Goal: Information Seeking & Learning: Learn about a topic

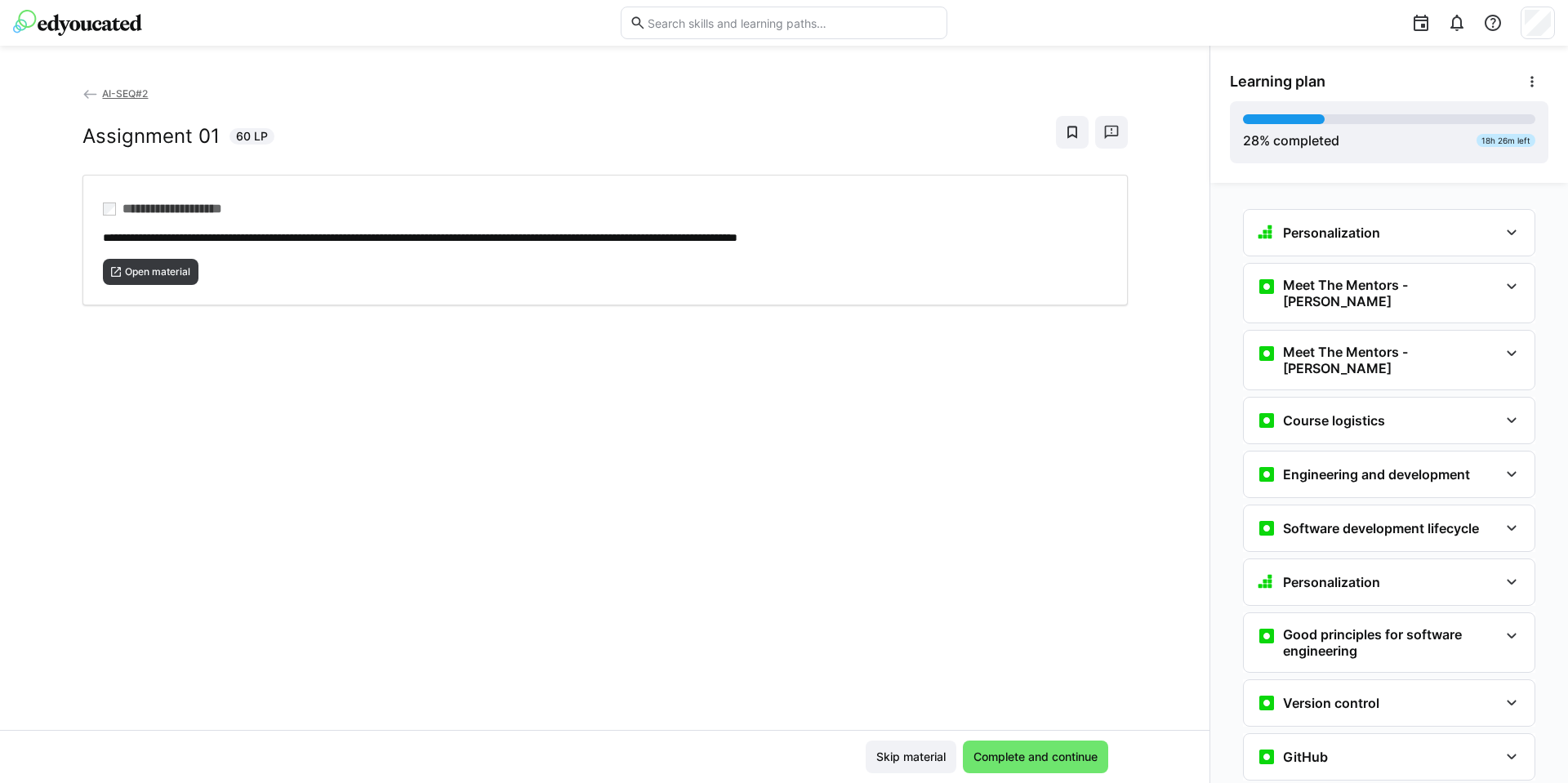
scroll to position [1094, 0]
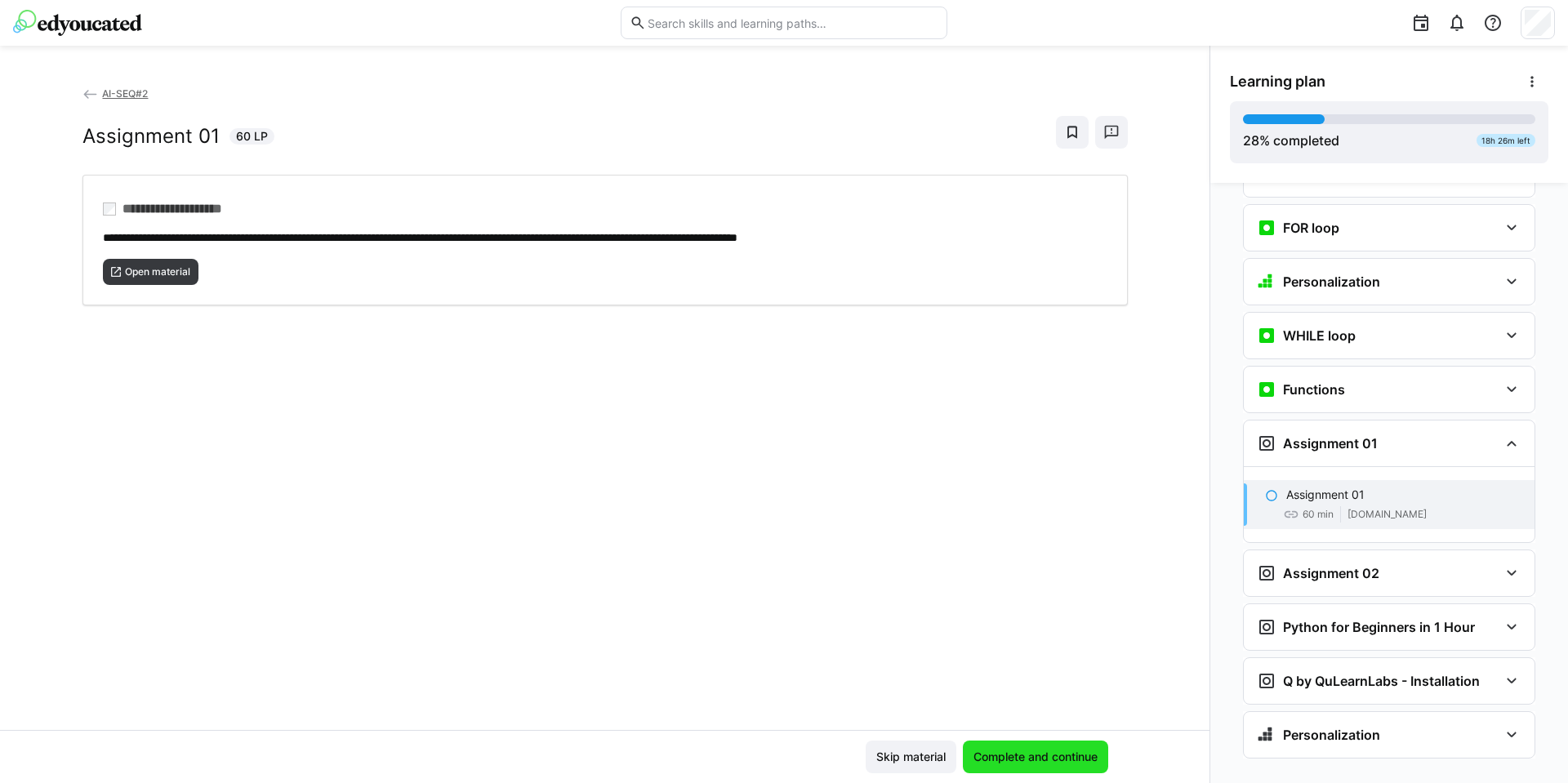
click at [1047, 752] on span "Complete and continue" at bounding box center [1035, 756] width 129 height 16
click at [135, 268] on span "Open material" at bounding box center [158, 271] width 69 height 13
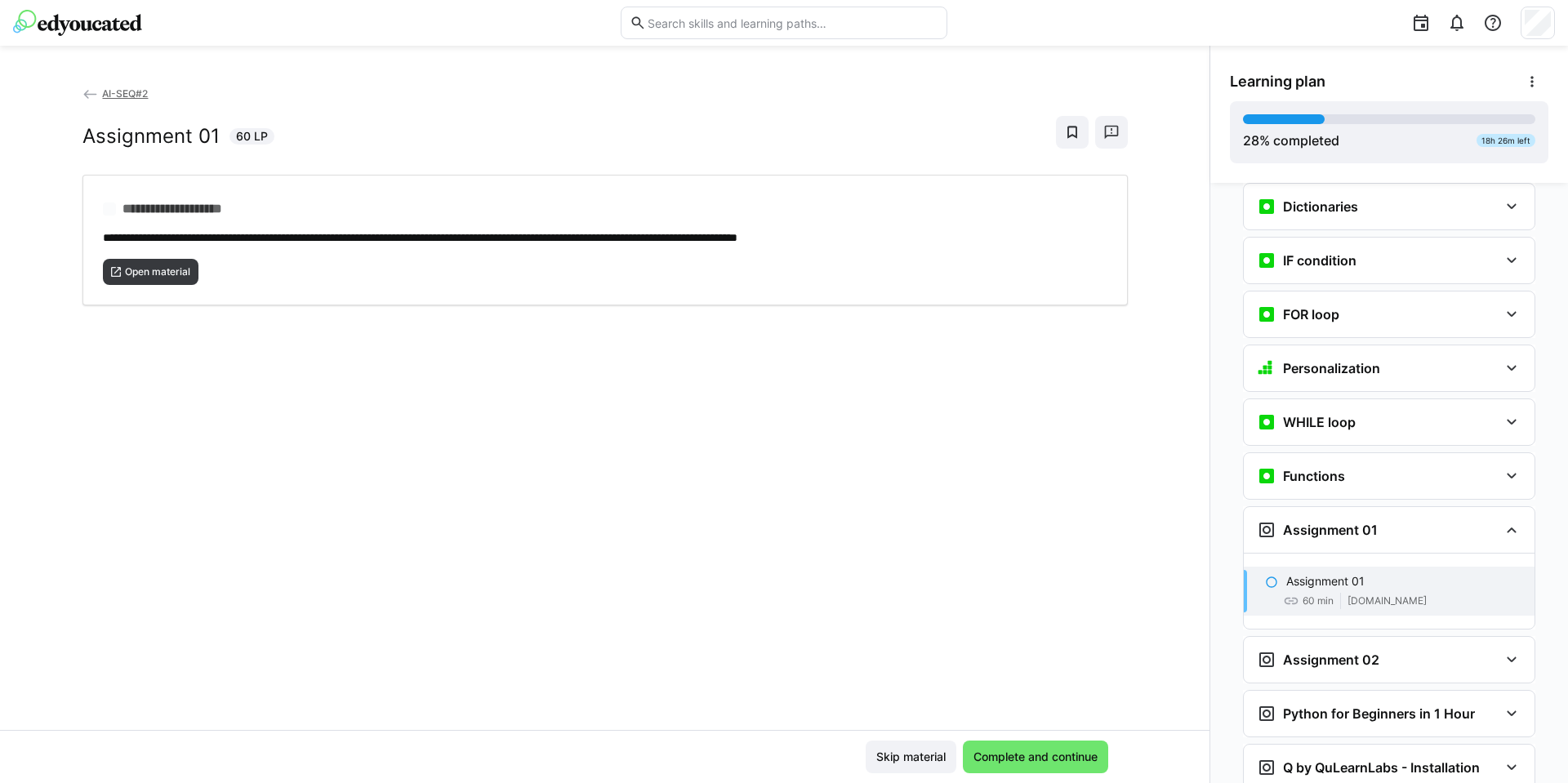
scroll to position [1027, 0]
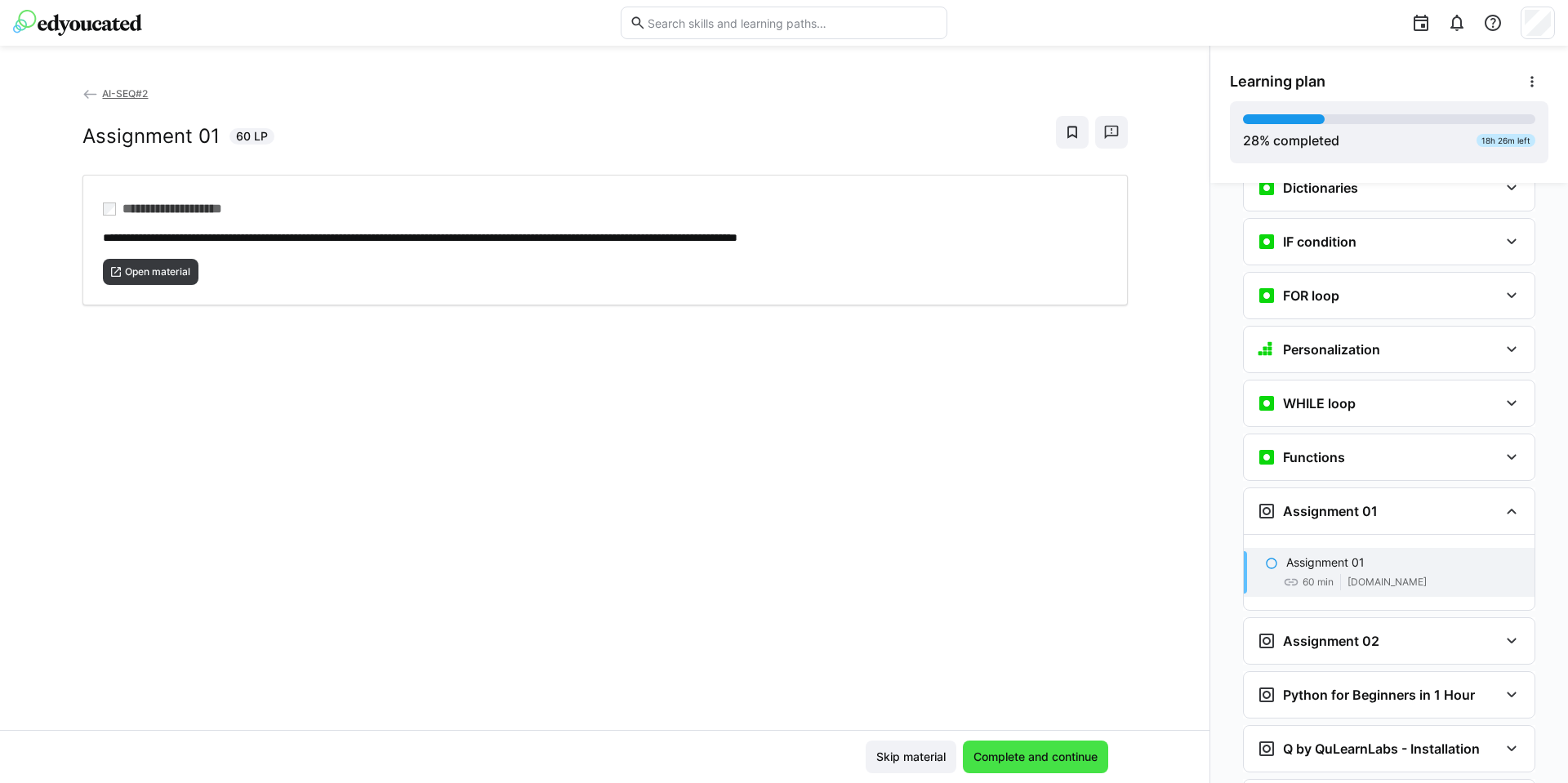
click at [1040, 746] on span "Complete and continue" at bounding box center [1034, 757] width 145 height 33
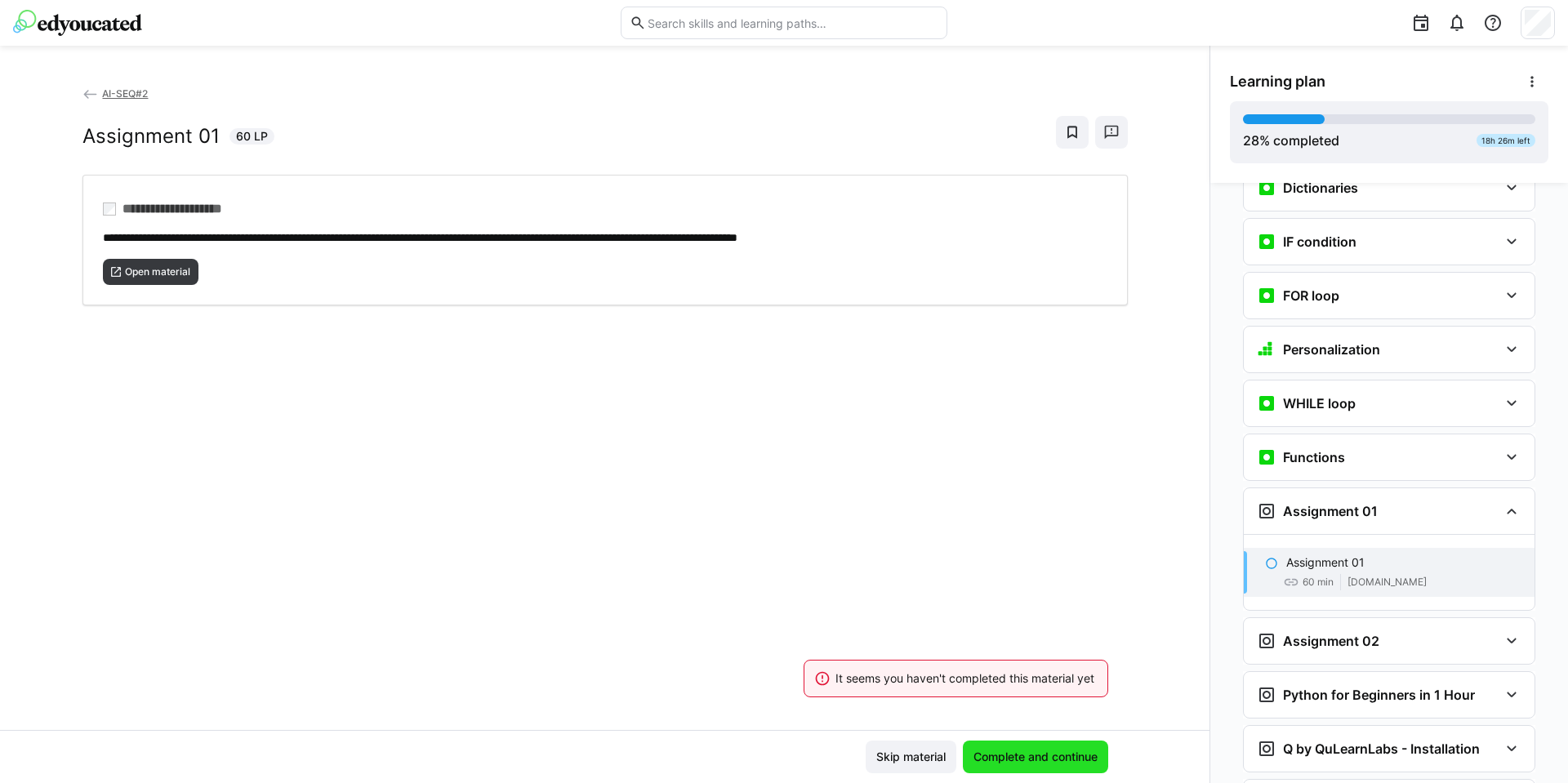
click at [1040, 748] on span "Complete and continue" at bounding box center [1034, 757] width 145 height 33
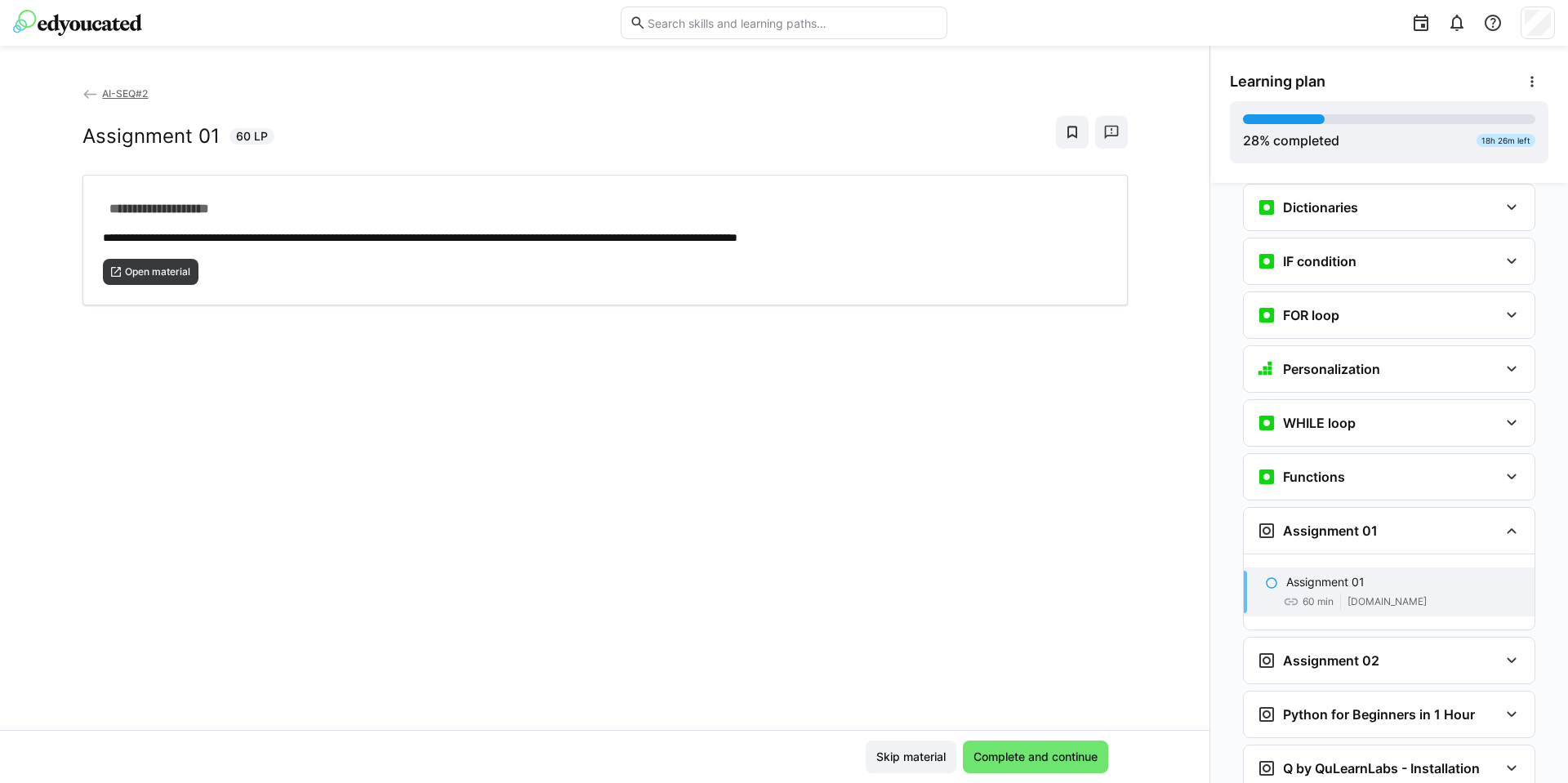
scroll to position [1027, 0]
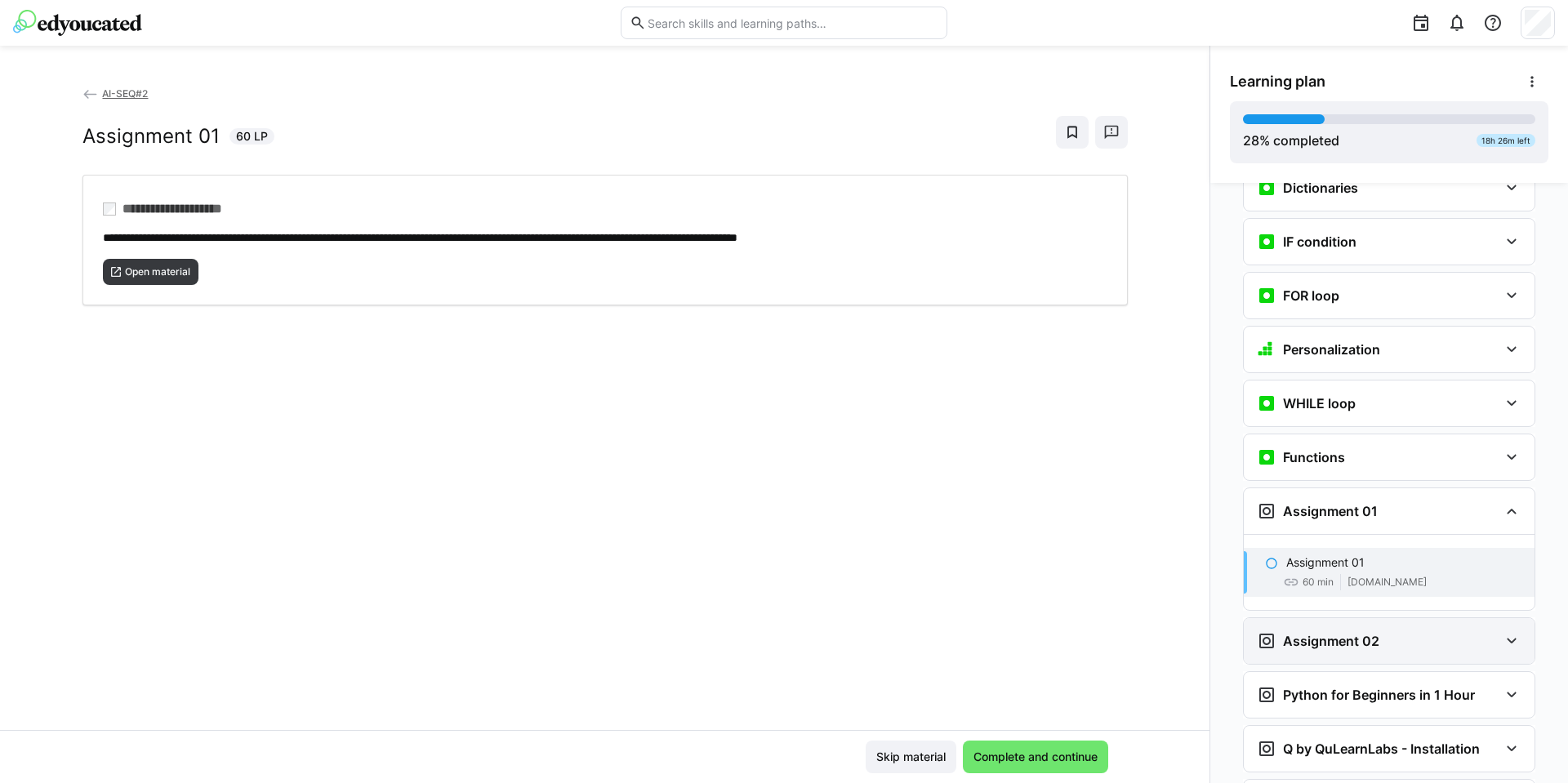
click at [1325, 618] on div "Assignment 02" at bounding box center [1389, 641] width 291 height 45
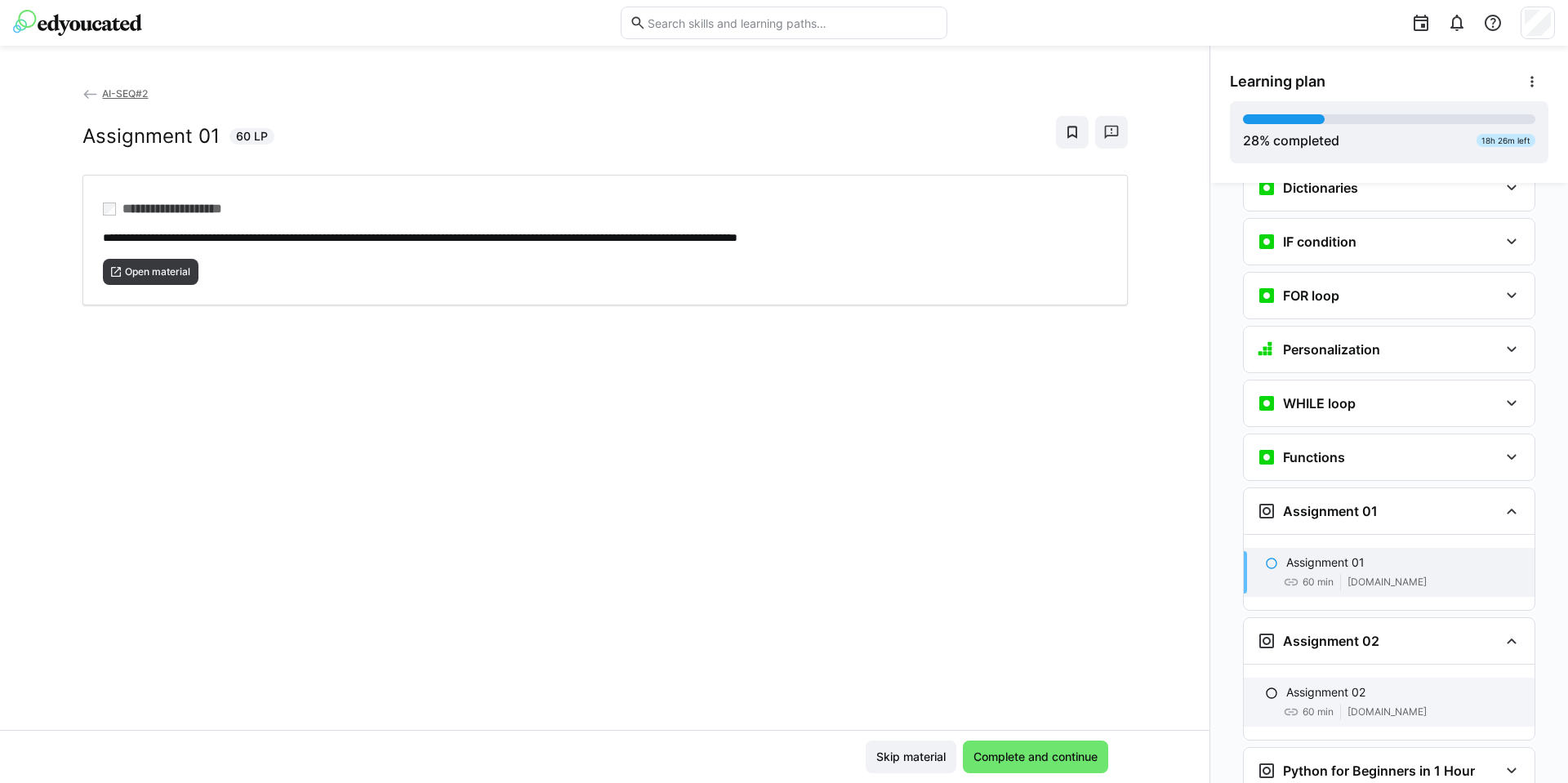
click at [1320, 684] on p "Assignment 02" at bounding box center [1325, 692] width 79 height 16
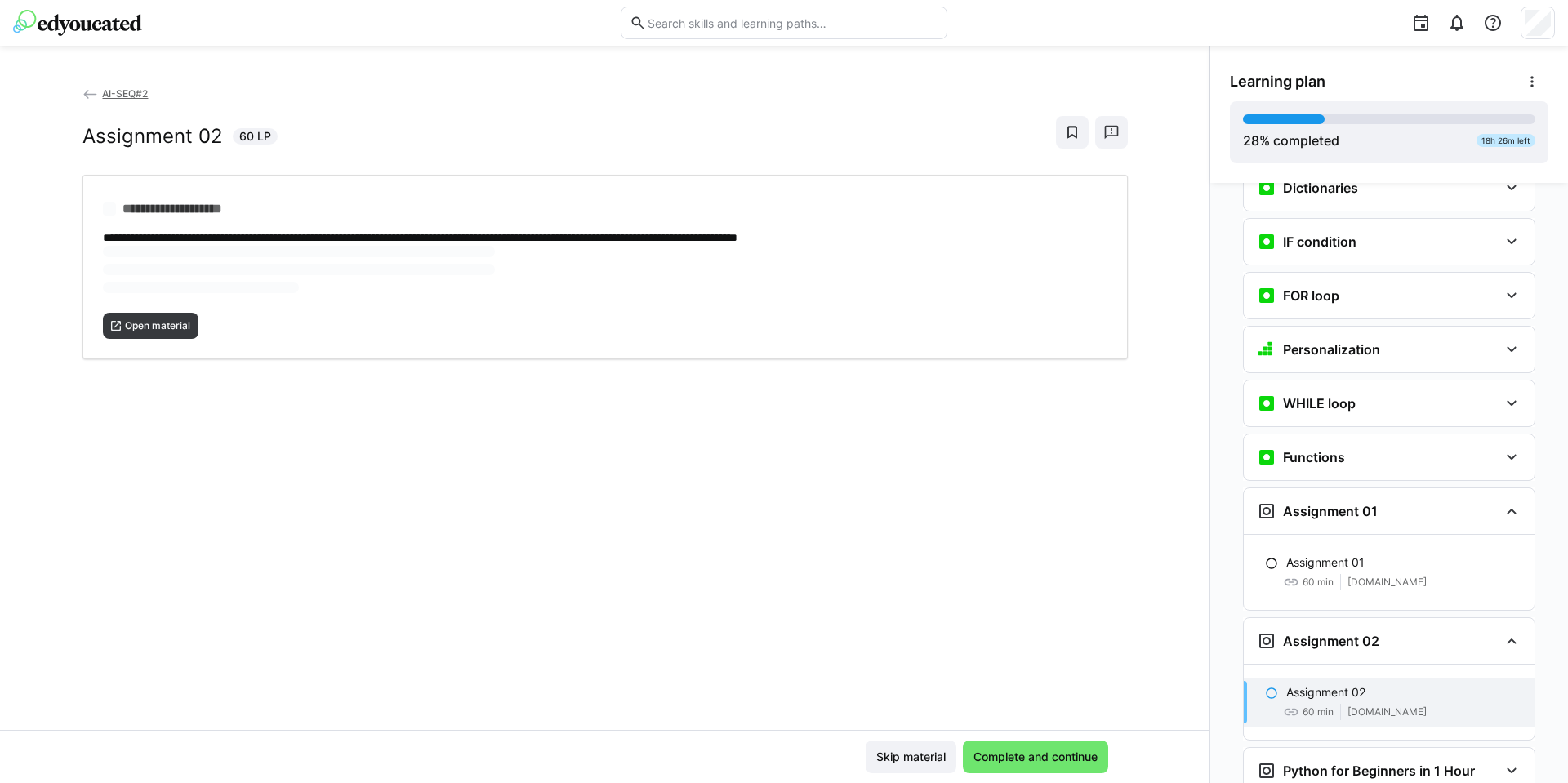
scroll to position [1170, 0]
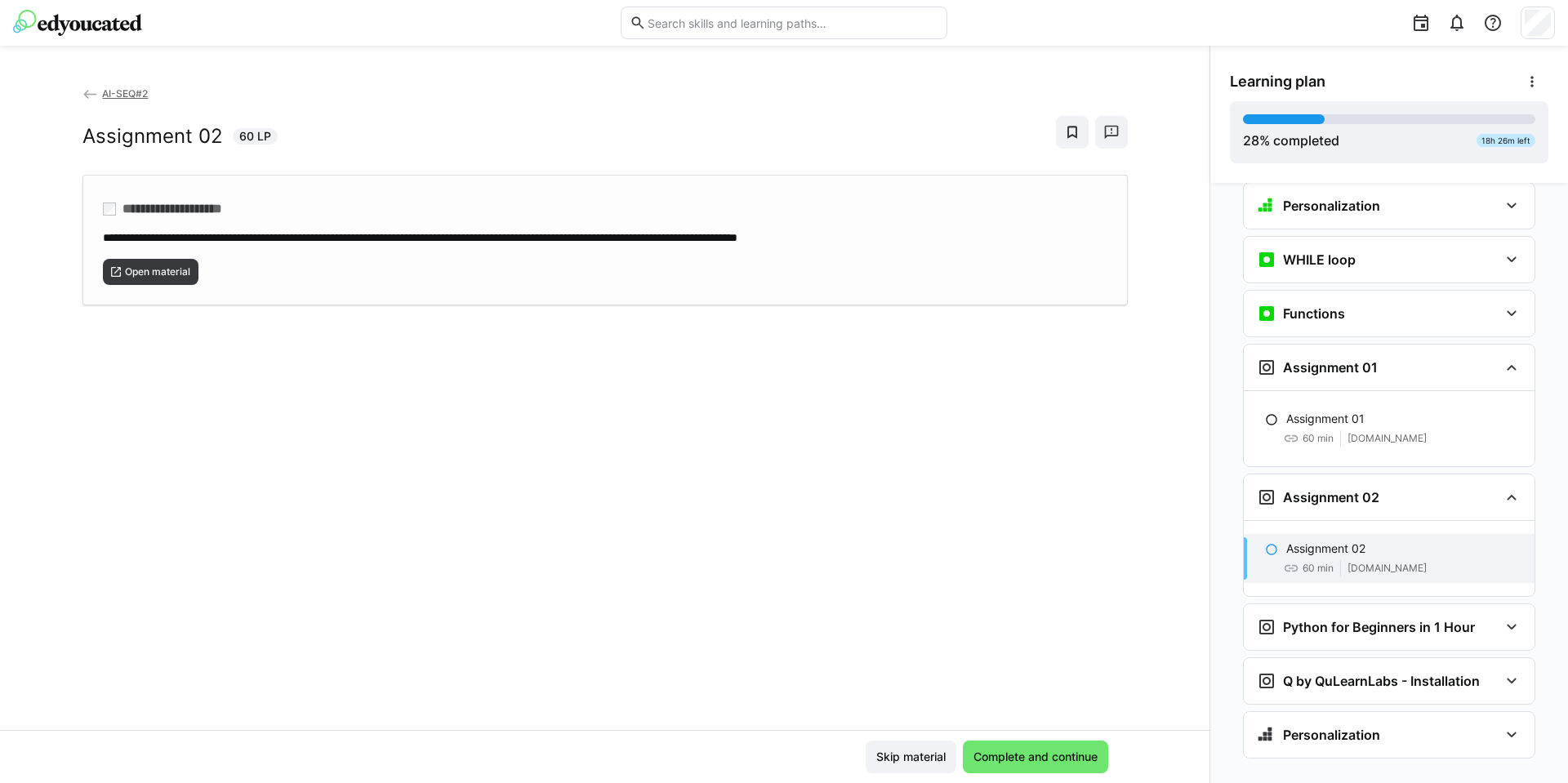
click at [207, 275] on div "Open material" at bounding box center [605, 266] width 1004 height 39
click at [1317, 619] on h3 "Python for Beginners in 1 Hour" at bounding box center [1379, 627] width 192 height 16
click at [1338, 671] on p "Python Programming for Beginners in 1 Hour" at bounding box center [1403, 687] width 235 height 33
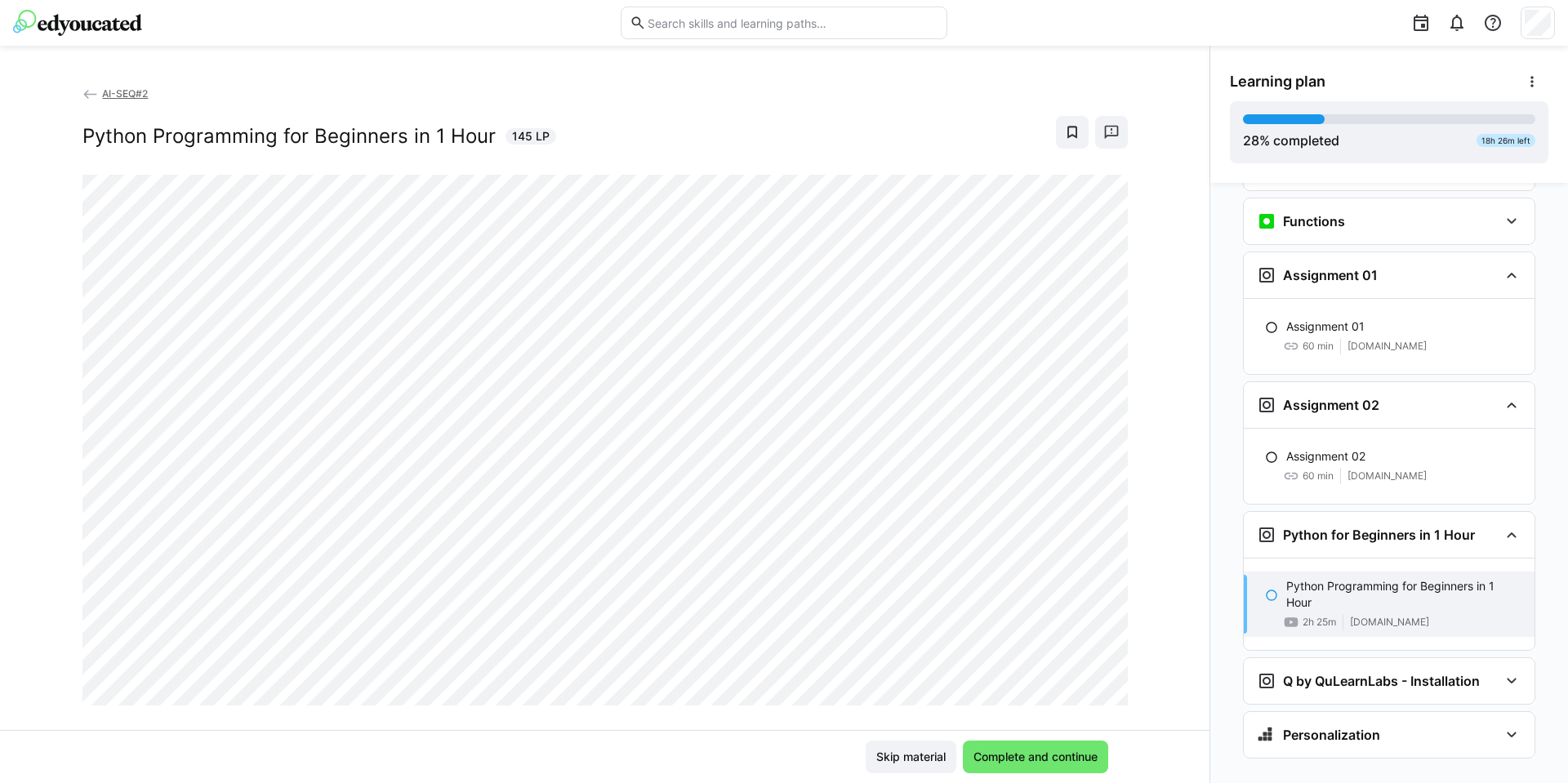
scroll to position [27, 0]
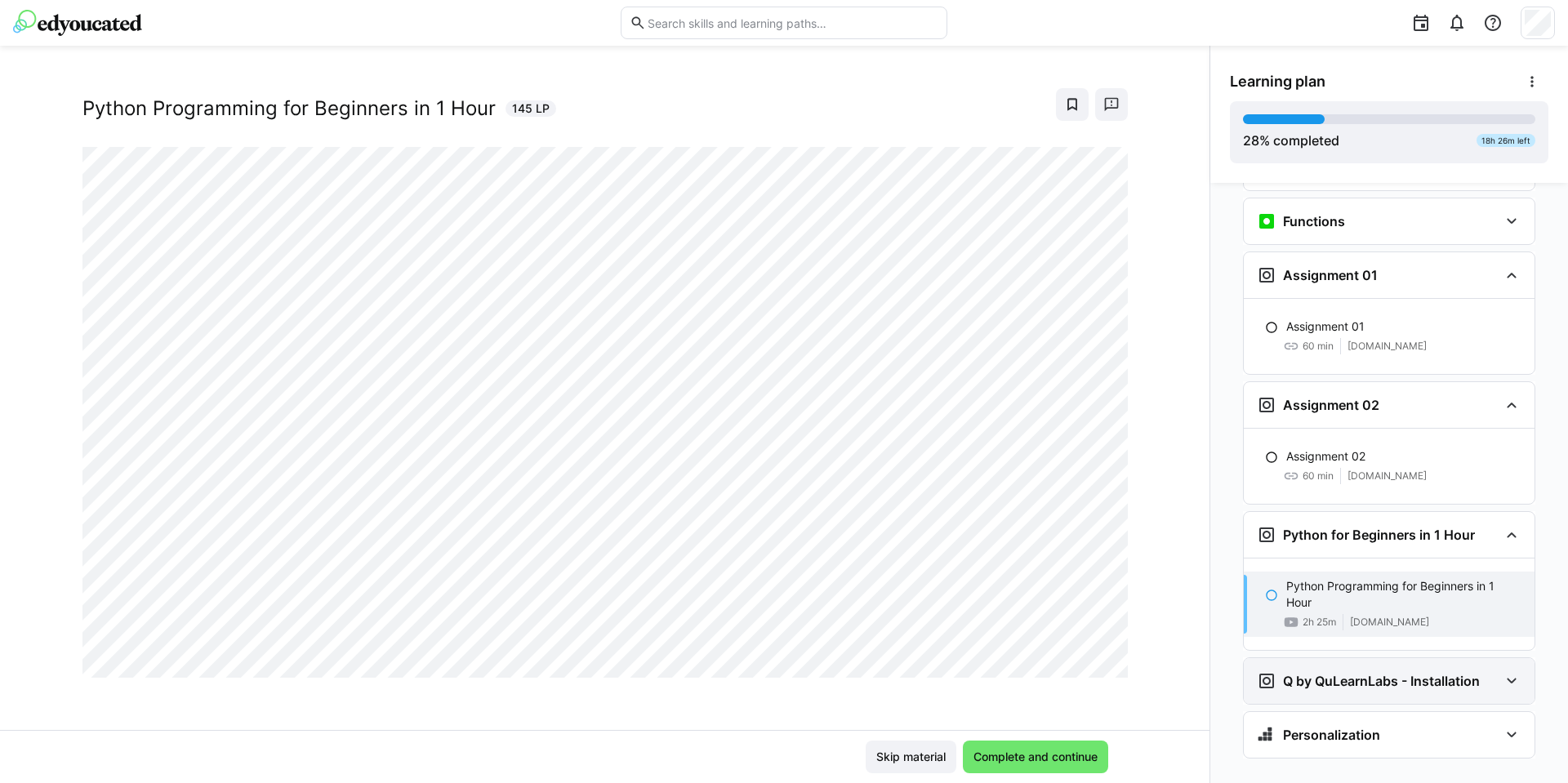
click at [1314, 673] on h3 "Q by QuLearnLabs - Installation" at bounding box center [1381, 681] width 196 height 16
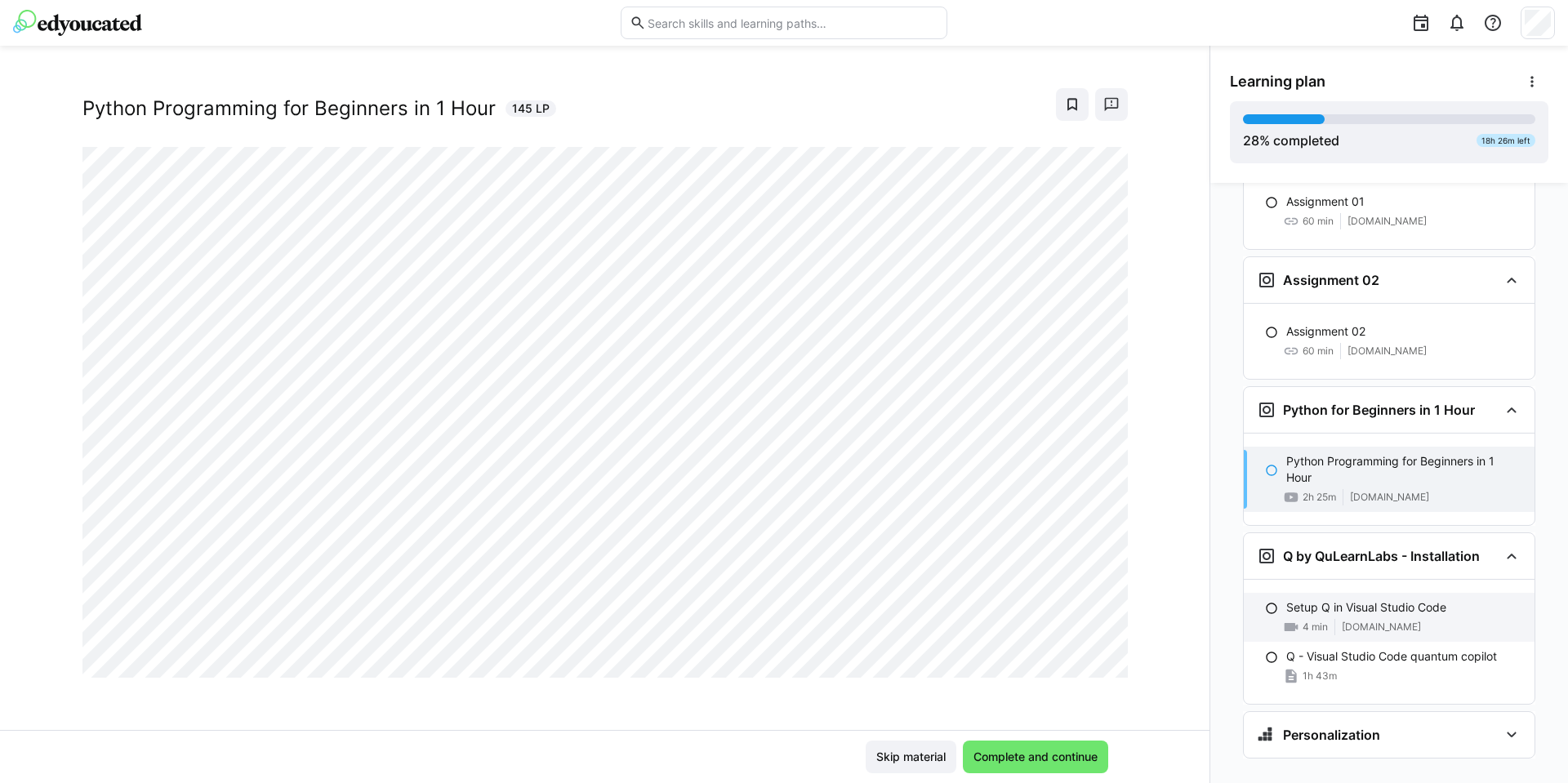
click at [1305, 599] on p "Setup Q in Visual Studio Code" at bounding box center [1366, 607] width 160 height 16
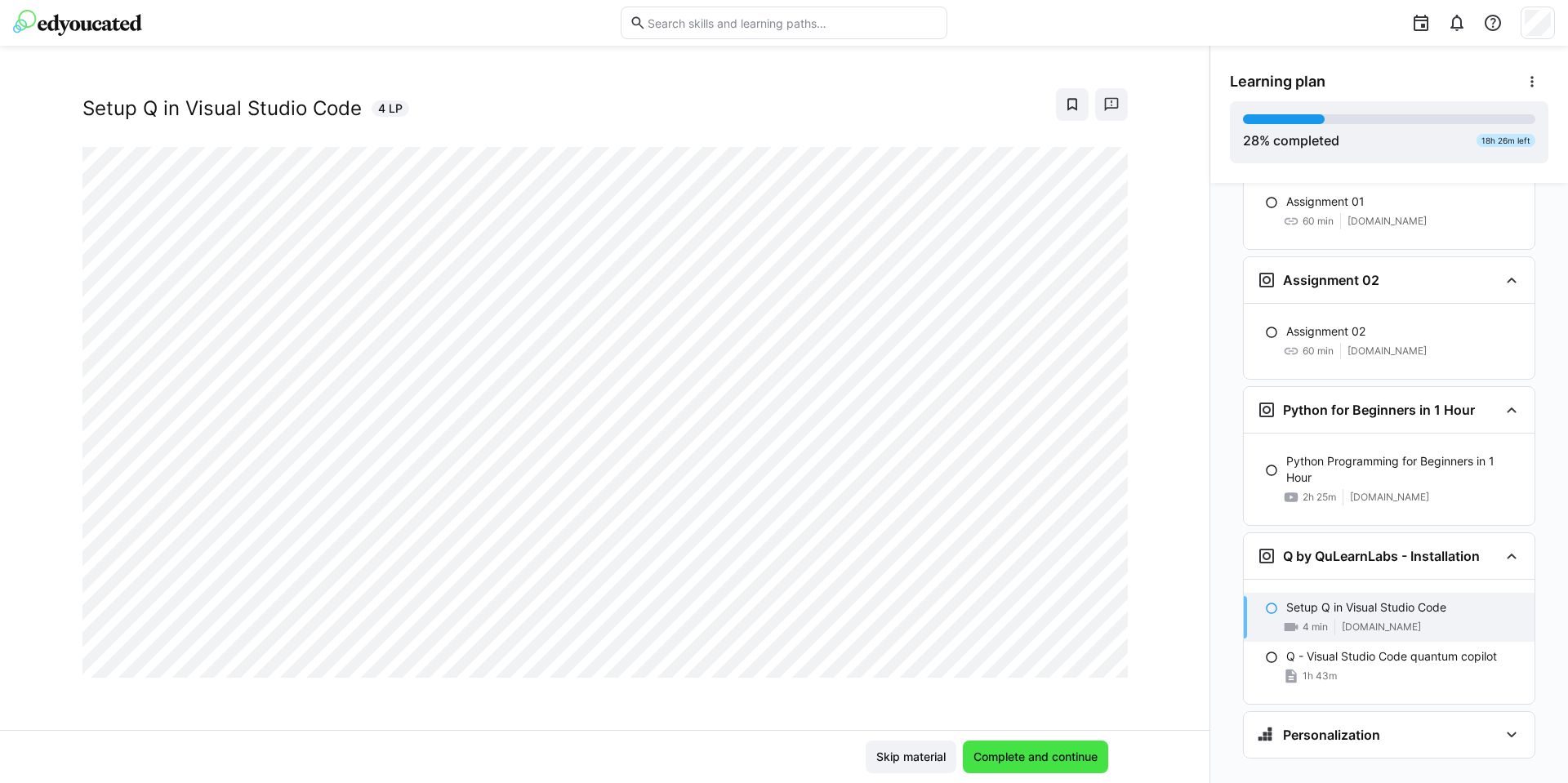
click at [1064, 764] on span "Complete and continue" at bounding box center [1035, 756] width 129 height 16
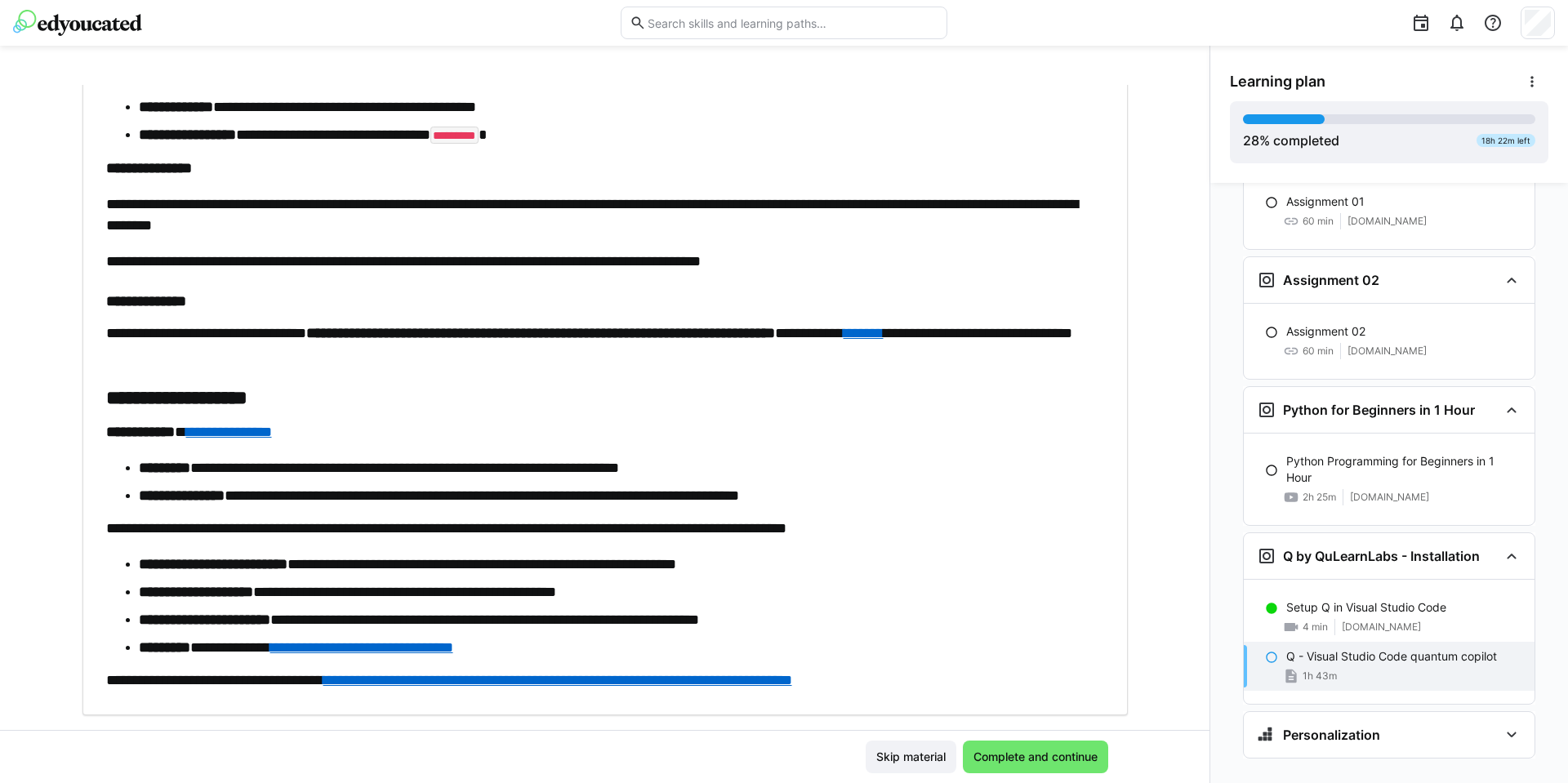
scroll to position [4495, 0]
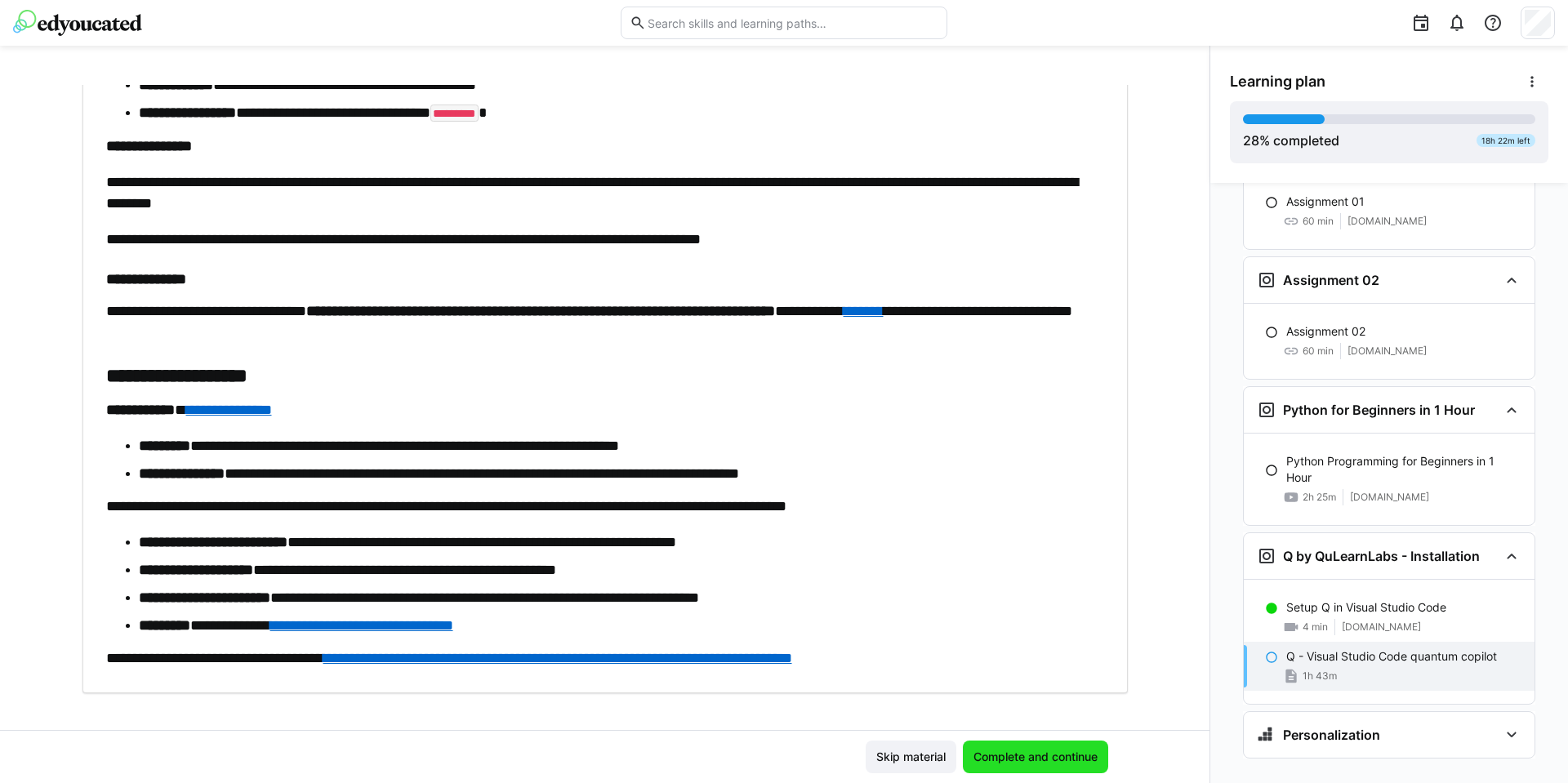
click at [995, 749] on span "Complete and continue" at bounding box center [1035, 756] width 129 height 16
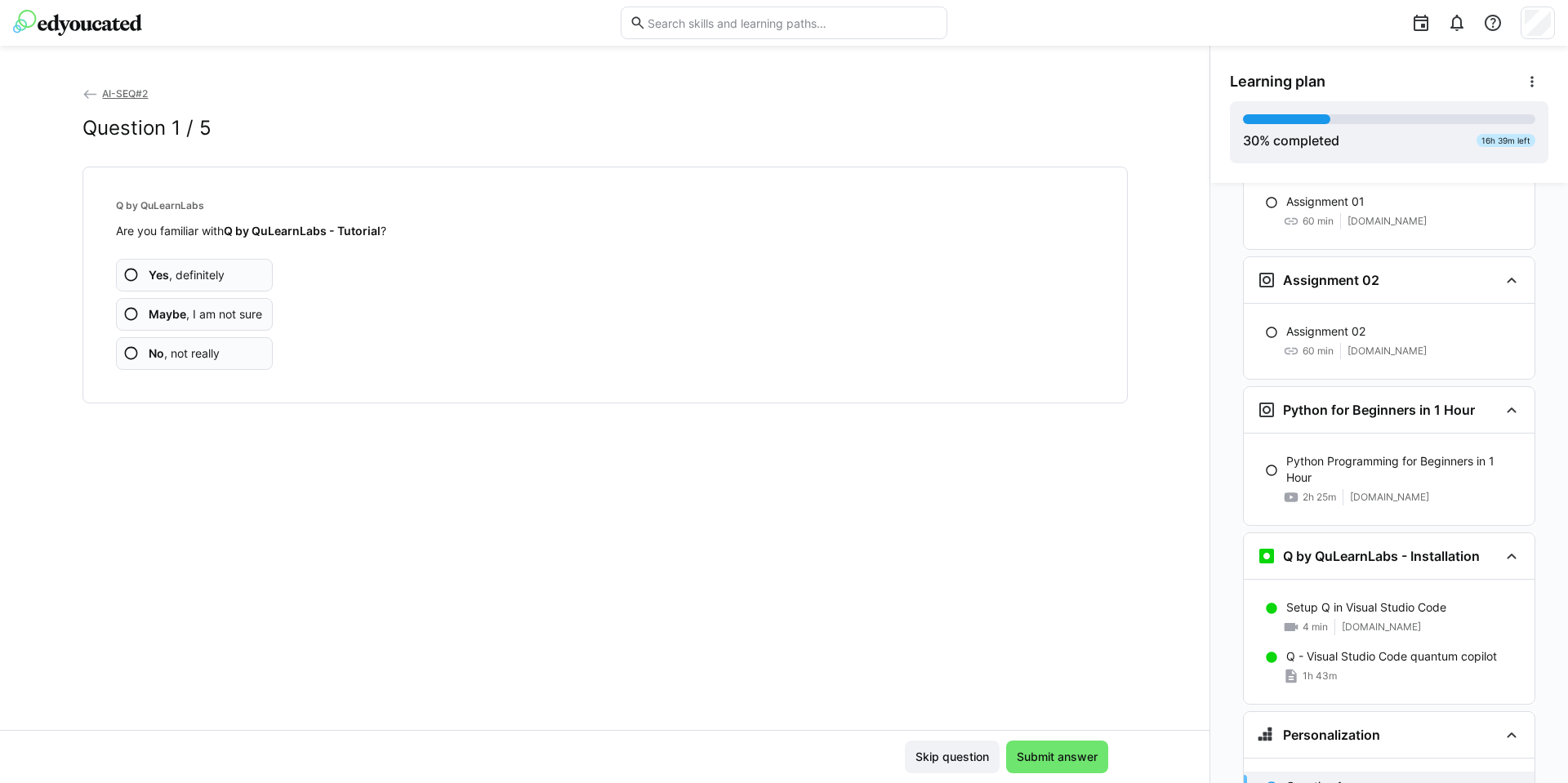
click at [206, 280] on span "Yes , definitely" at bounding box center [186, 274] width 76 height 16
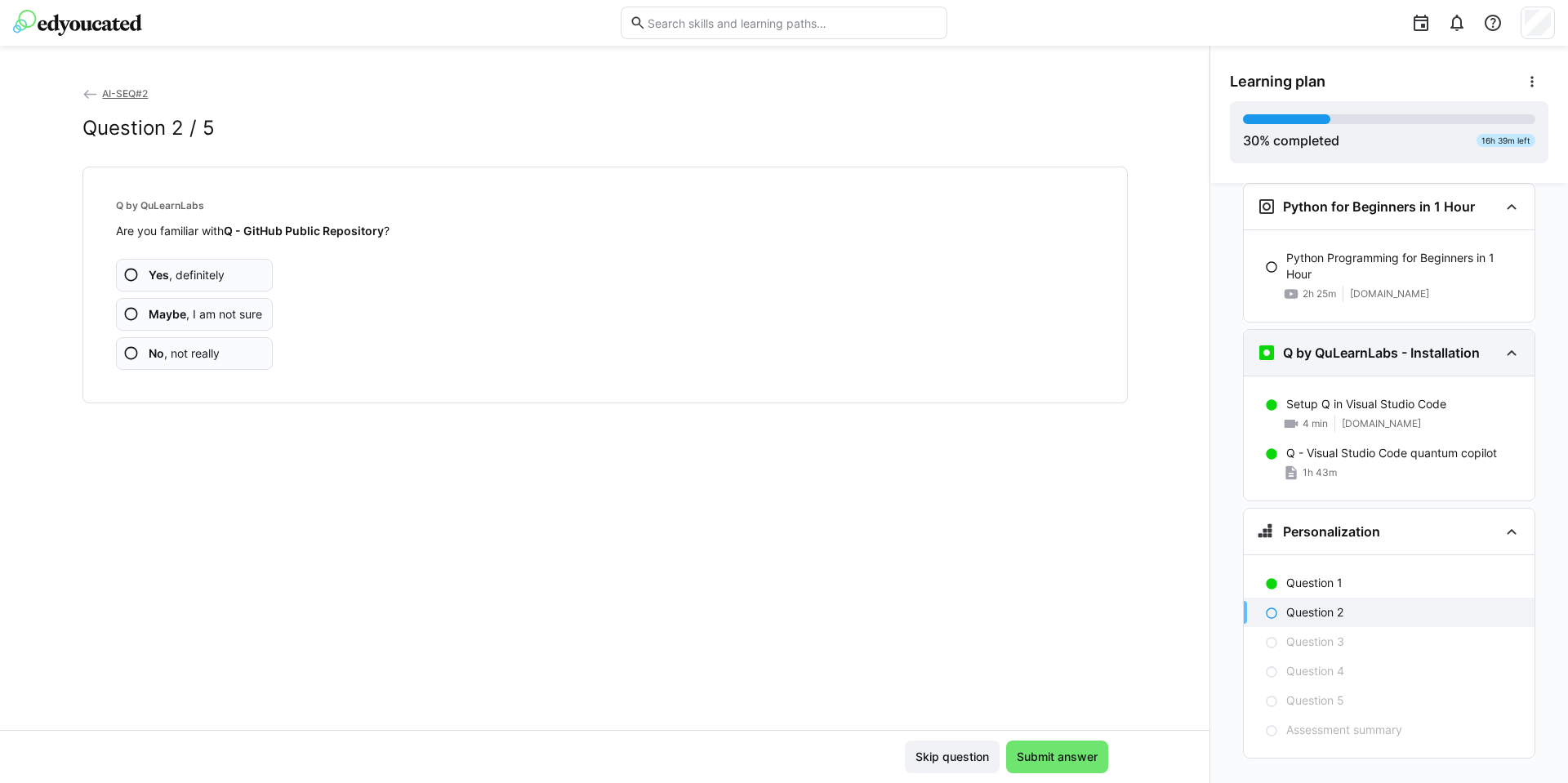
scroll to position [159, 0]
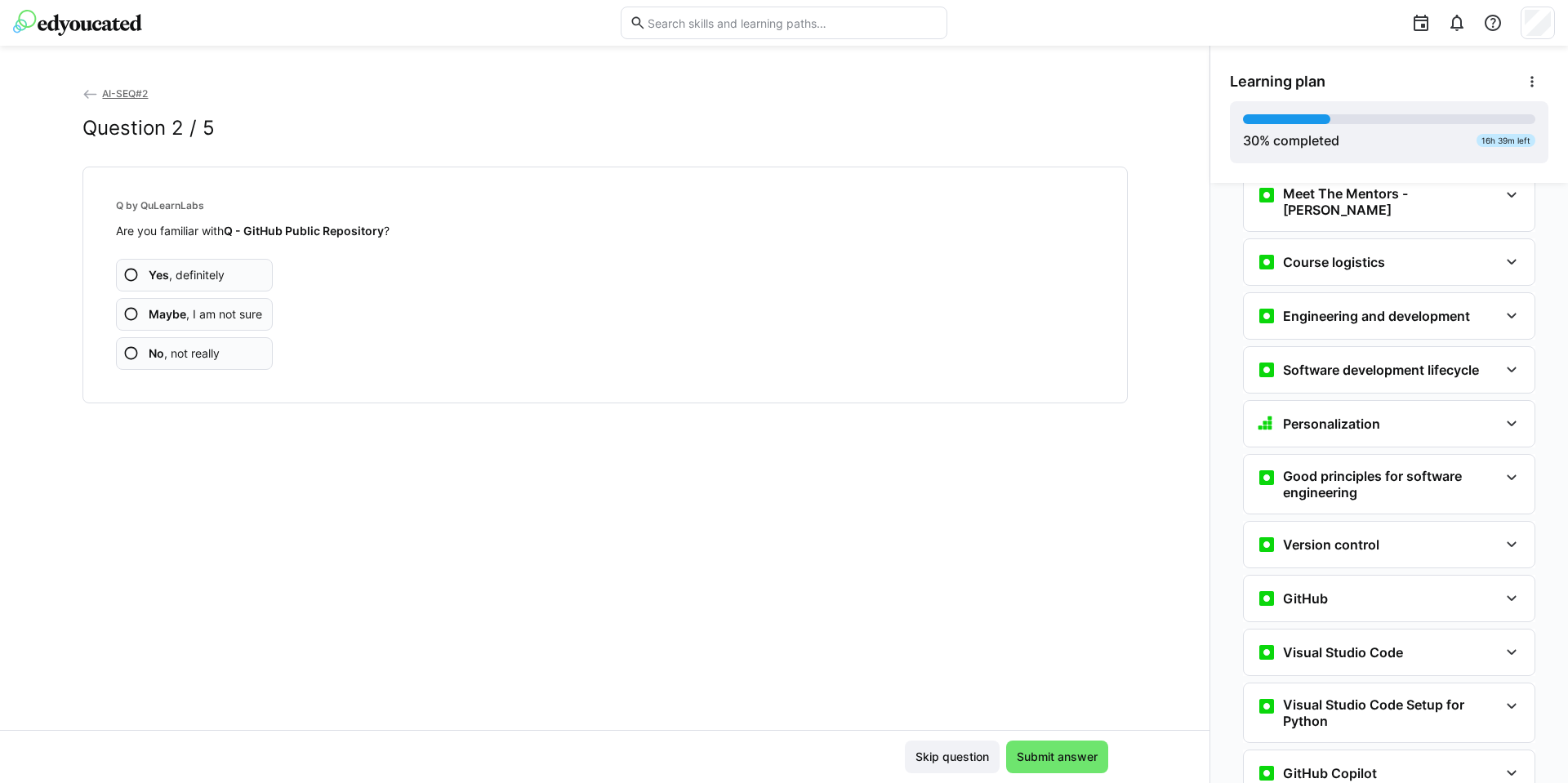
click at [214, 278] on span "Yes , definitely" at bounding box center [186, 274] width 76 height 16
click at [217, 317] on span "Maybe , I am not sure" at bounding box center [205, 314] width 113 height 16
click at [191, 306] on span "Maybe , I am not sure" at bounding box center [205, 314] width 113 height 16
click at [156, 304] on app-assessment-question-radio "Maybe , I am not sure" at bounding box center [195, 315] width 158 height 33
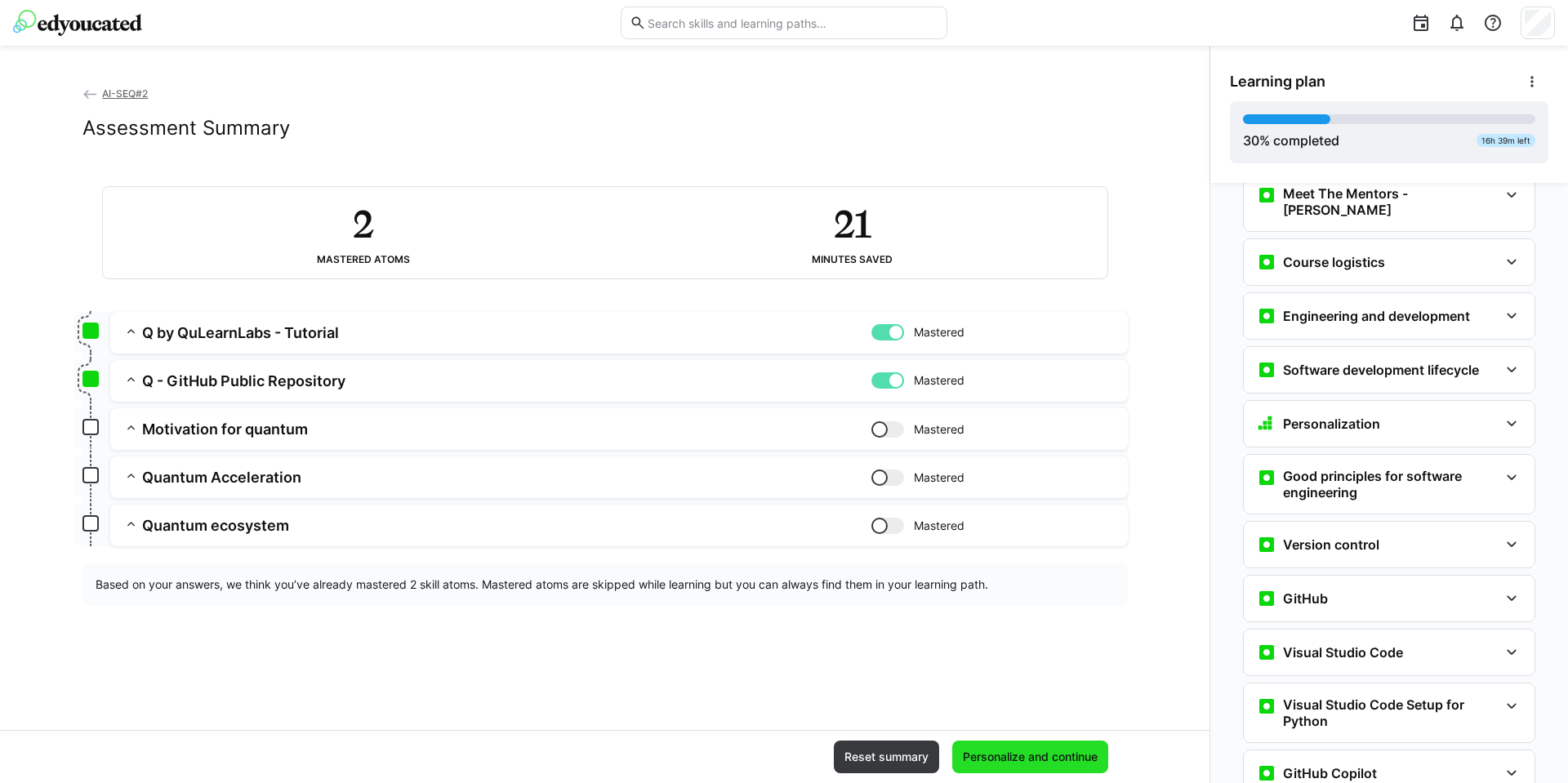
click at [1006, 759] on span "Personalize and continue" at bounding box center [1030, 756] width 140 height 16
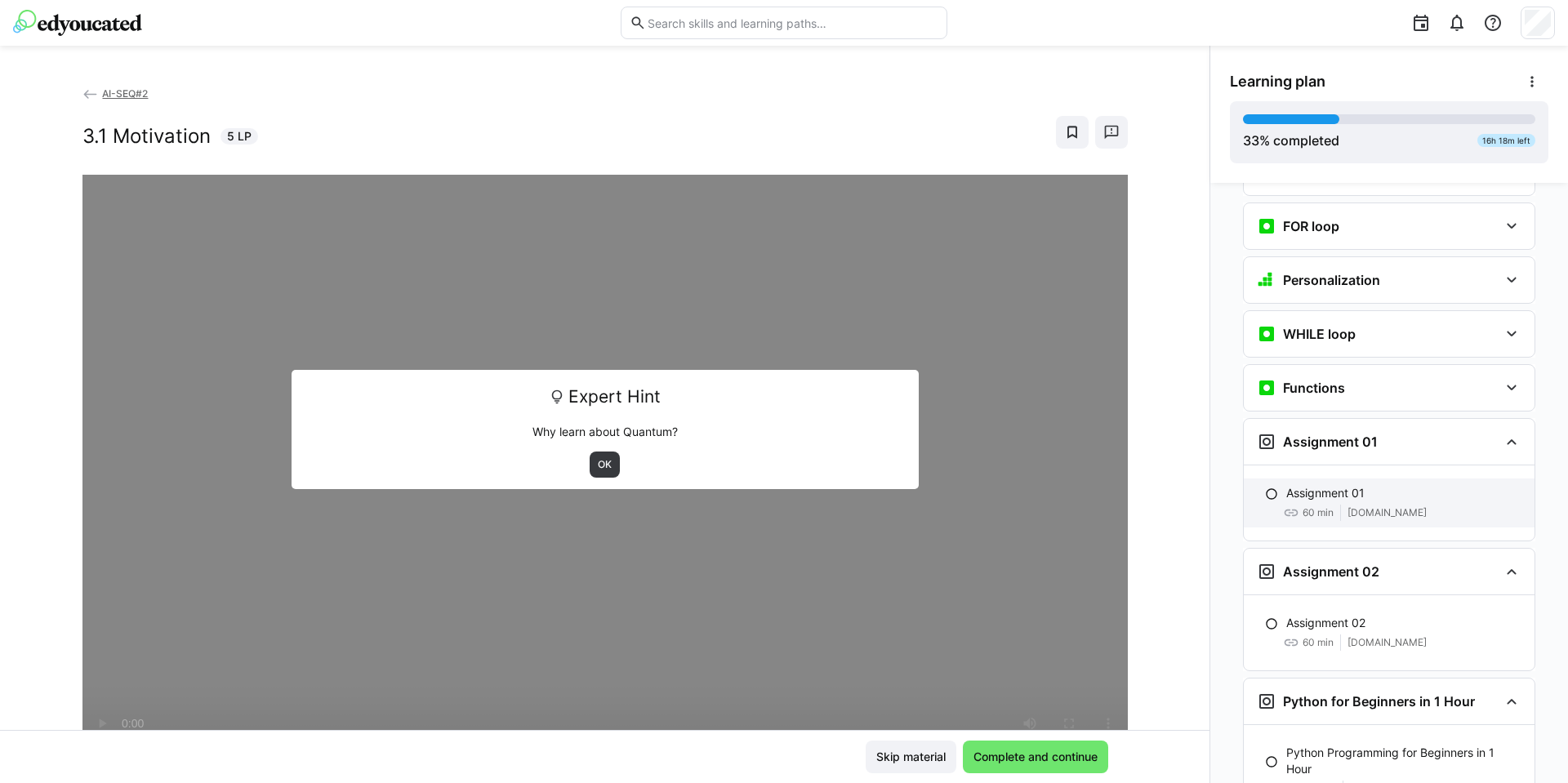
scroll to position [1990, 0]
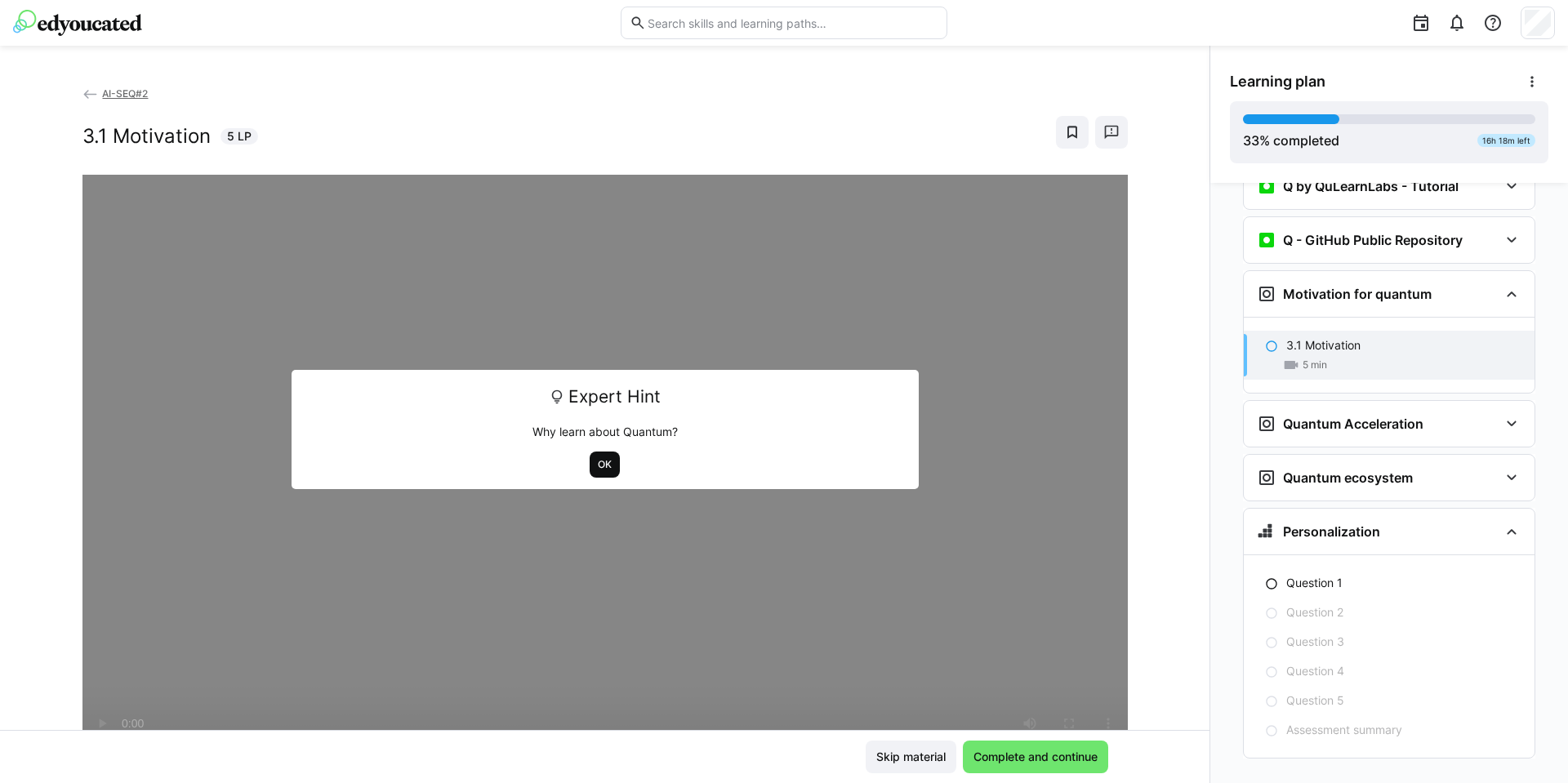
click at [596, 477] on span "OK" at bounding box center [604, 464] width 30 height 26
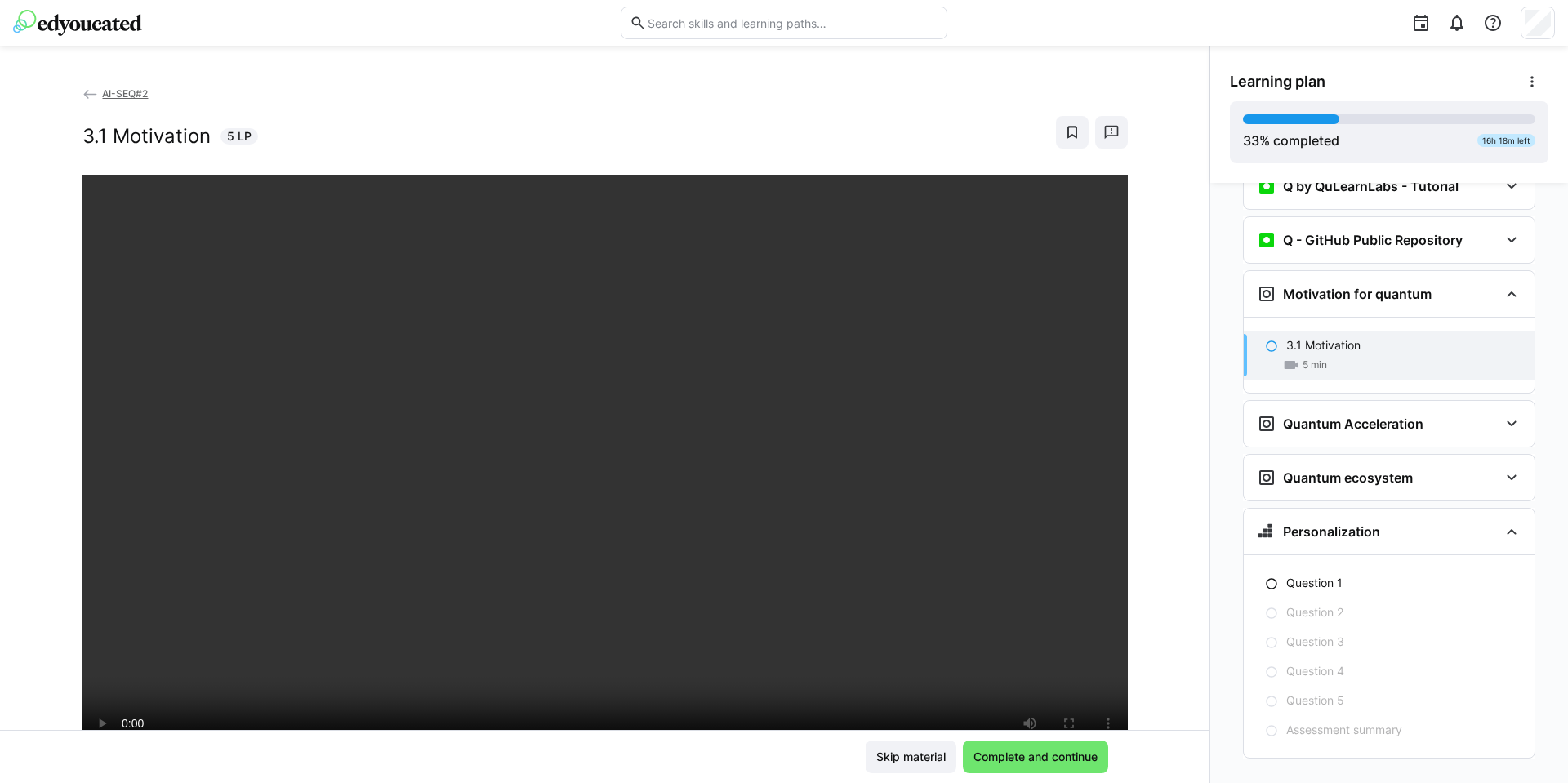
scroll to position [20, 0]
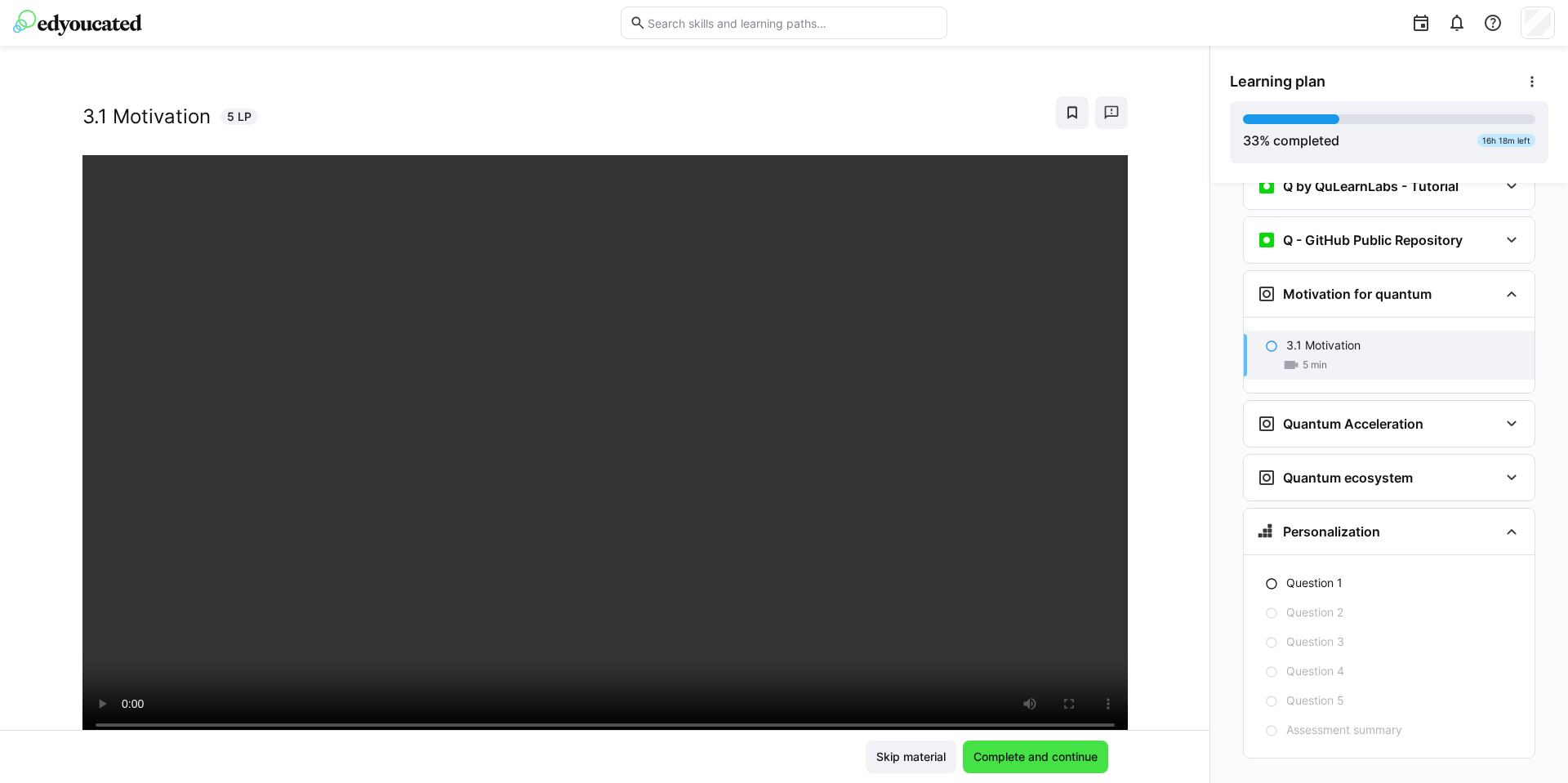
click at [1013, 770] on span "Complete and continue" at bounding box center [1034, 757] width 145 height 33
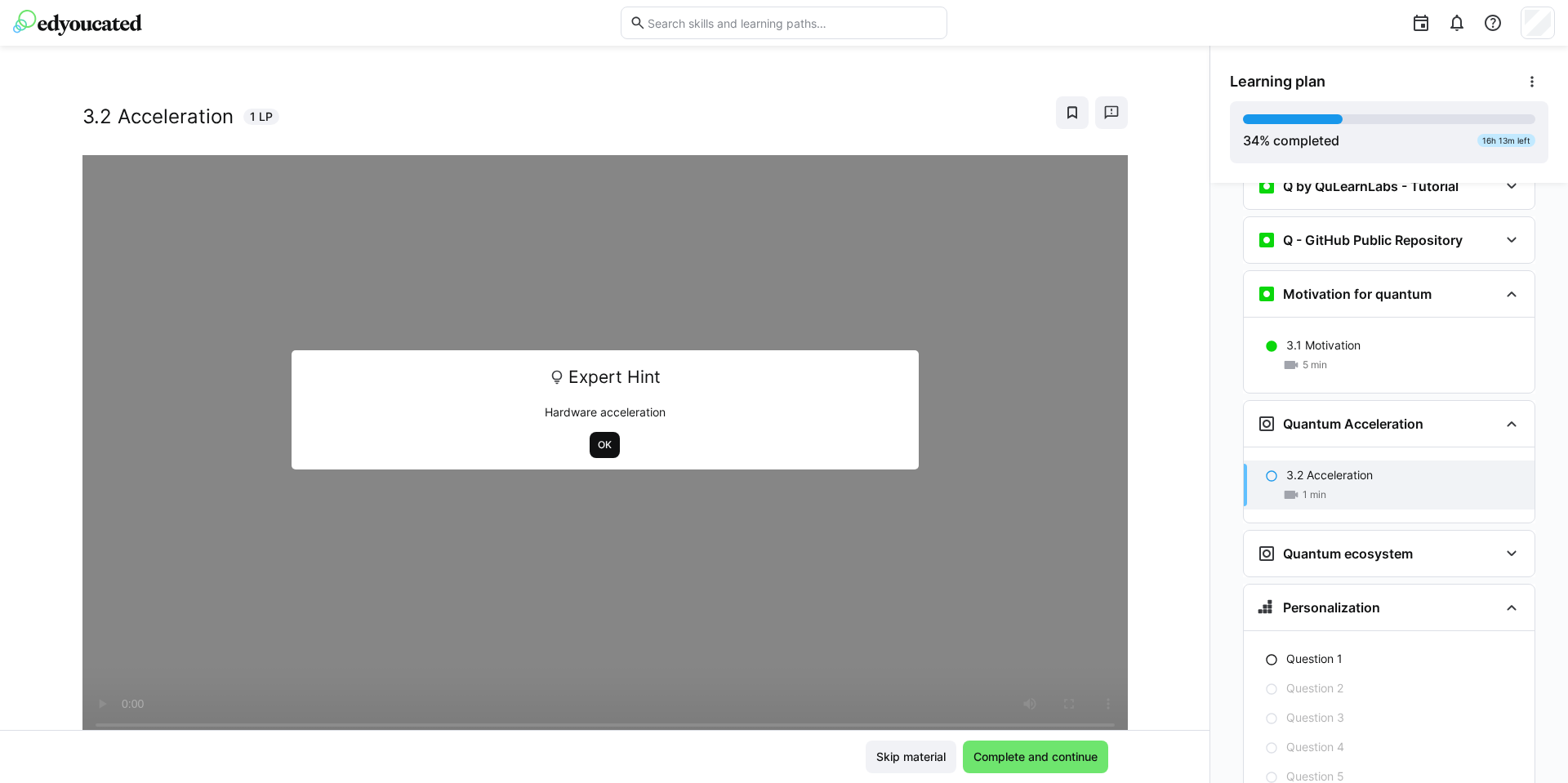
click at [601, 439] on span "OK" at bounding box center [605, 444] width 17 height 13
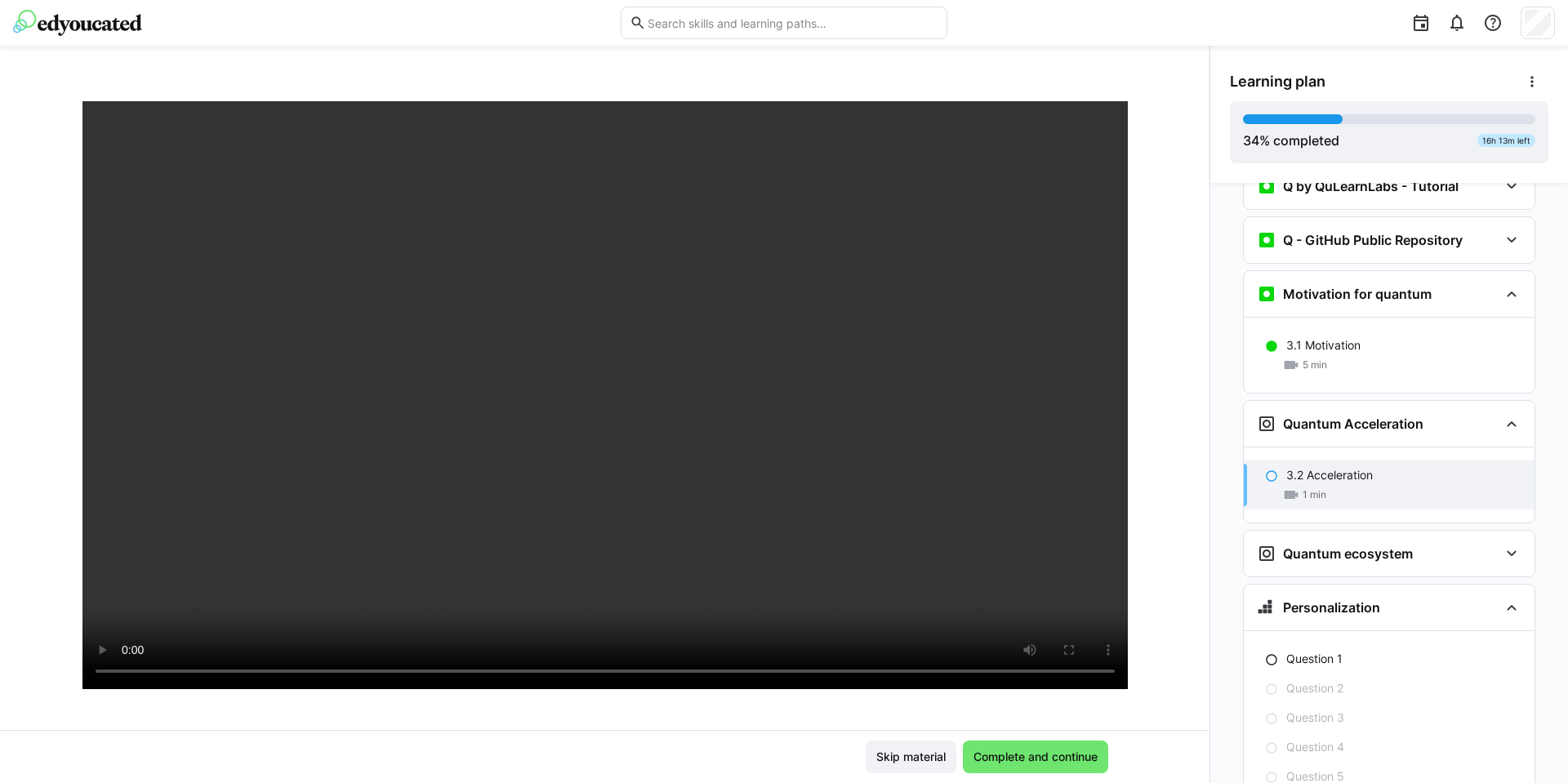
scroll to position [70, 0]
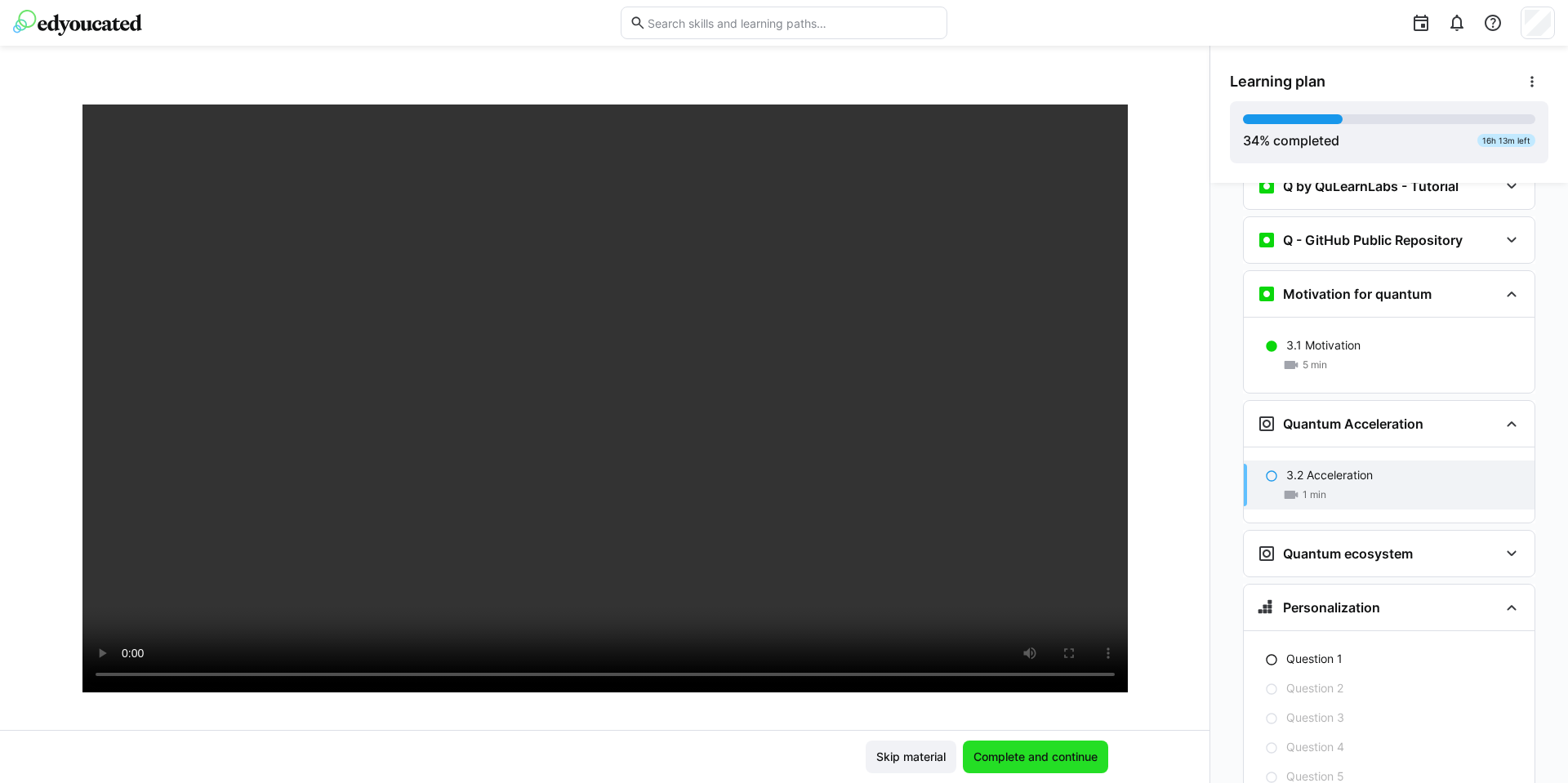
click at [1029, 756] on span "Complete and continue" at bounding box center [1035, 756] width 129 height 16
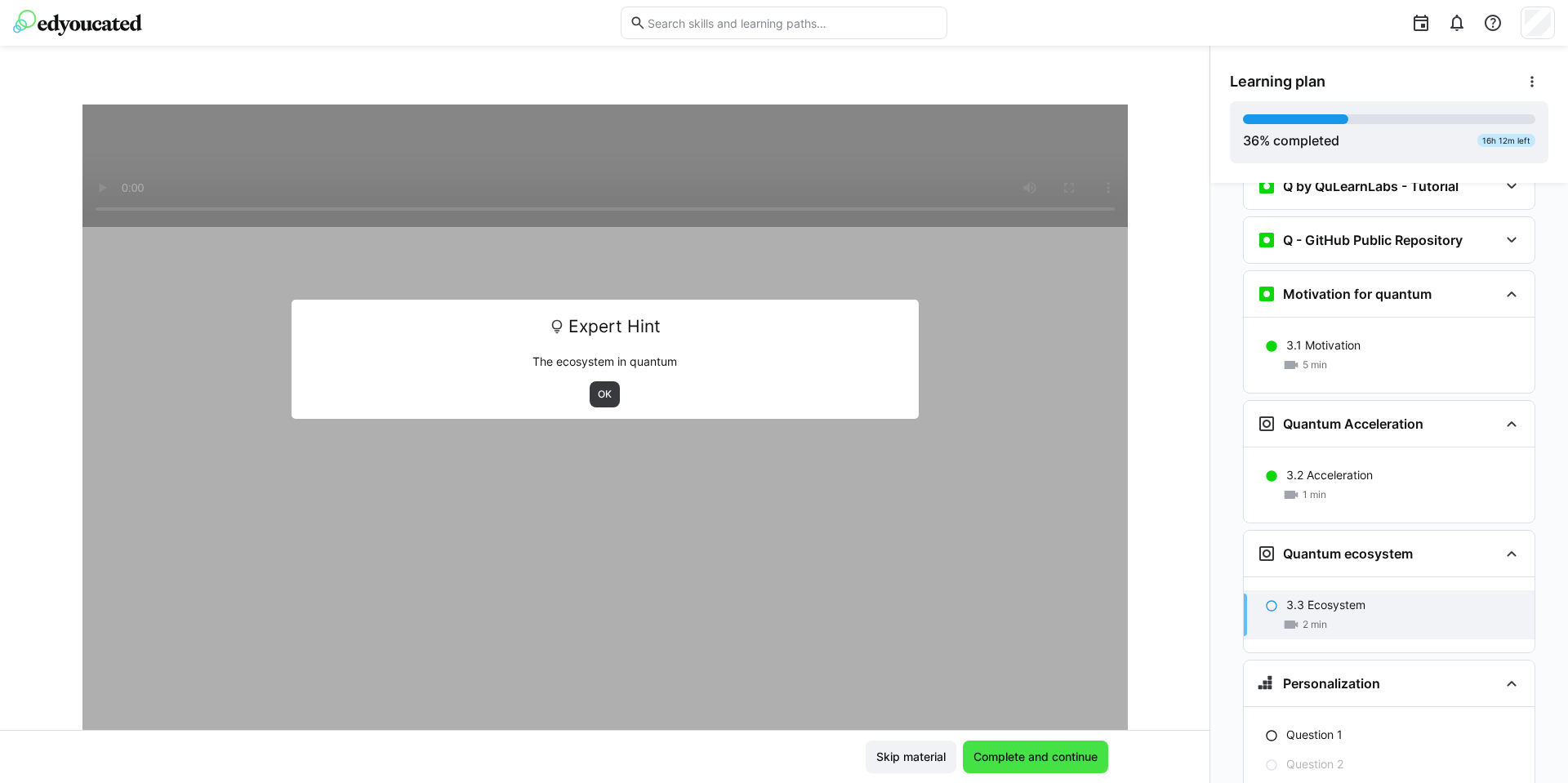
scroll to position [2066, 0]
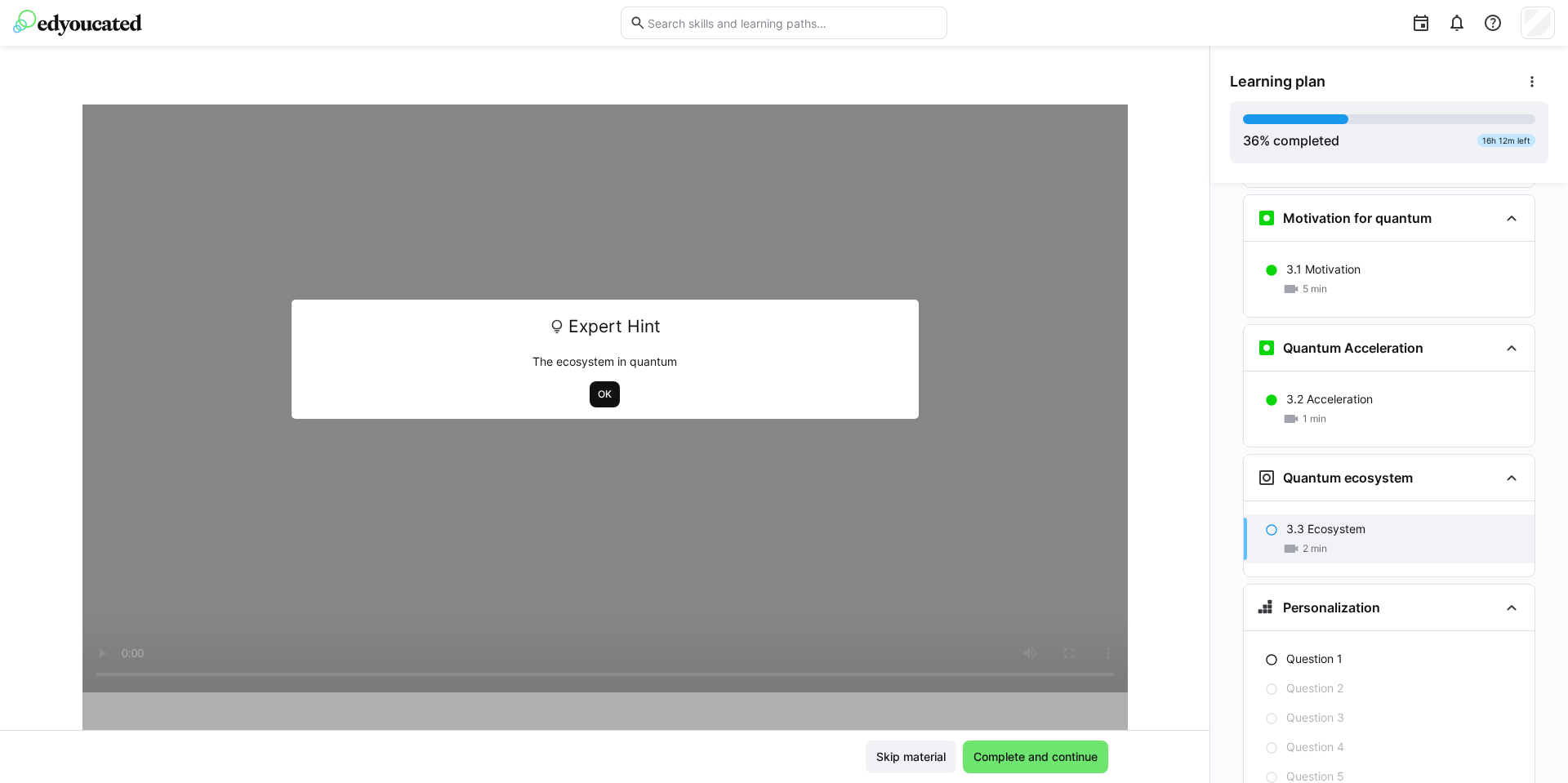
click at [596, 394] on span "OK" at bounding box center [605, 394] width 17 height 13
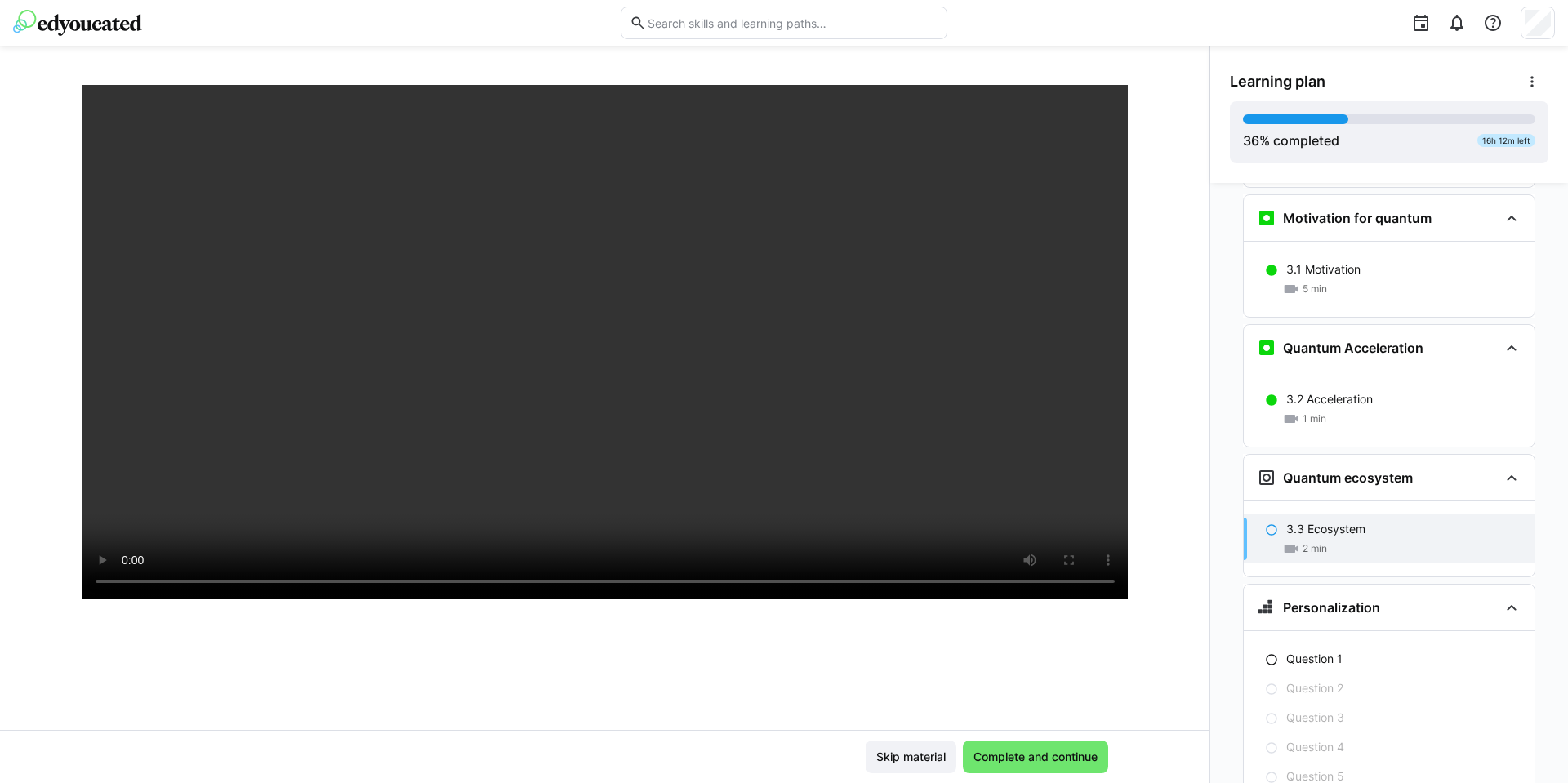
scroll to position [166, 0]
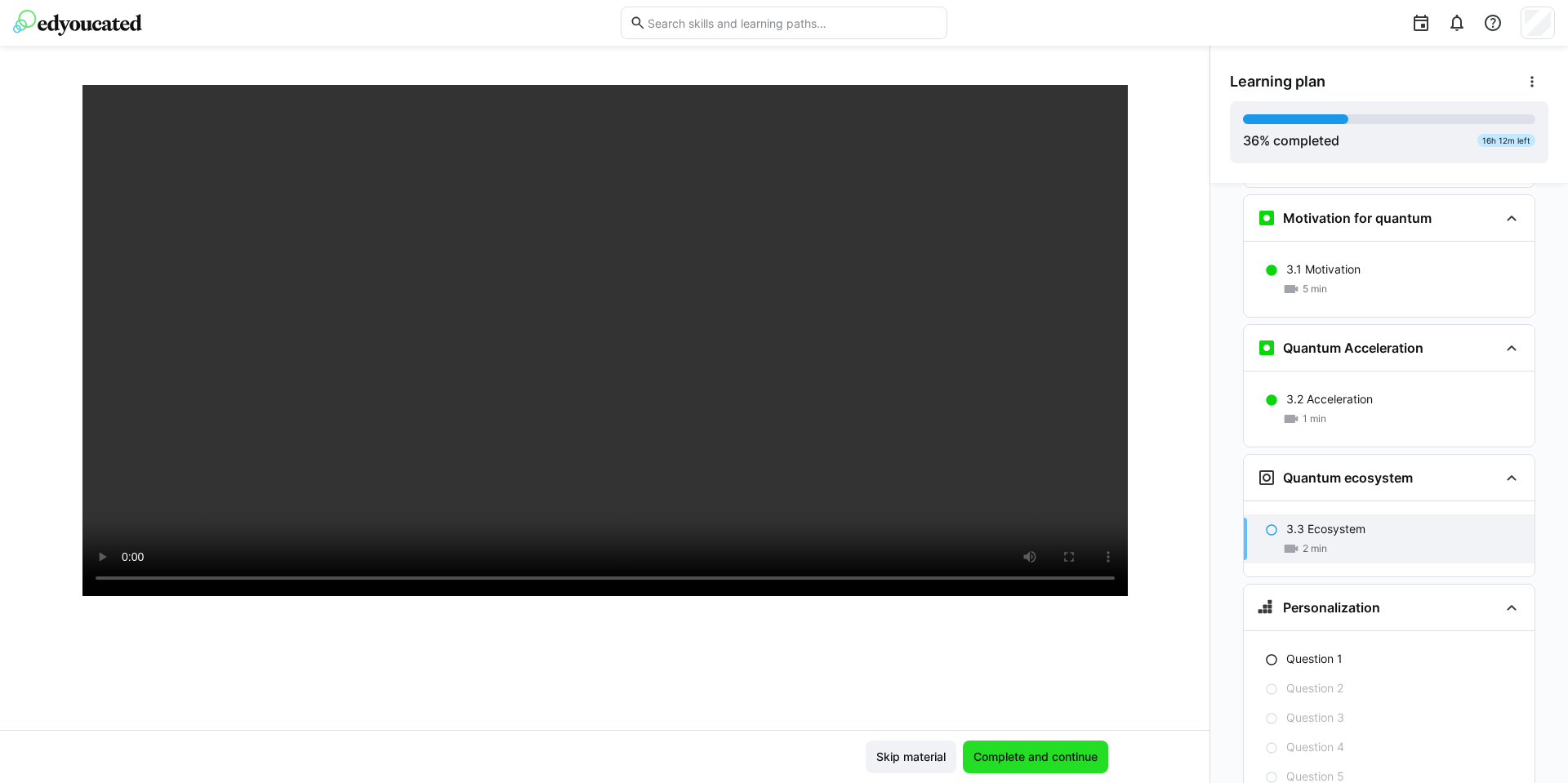
click at [1032, 756] on span "Complete and continue" at bounding box center [1035, 756] width 129 height 16
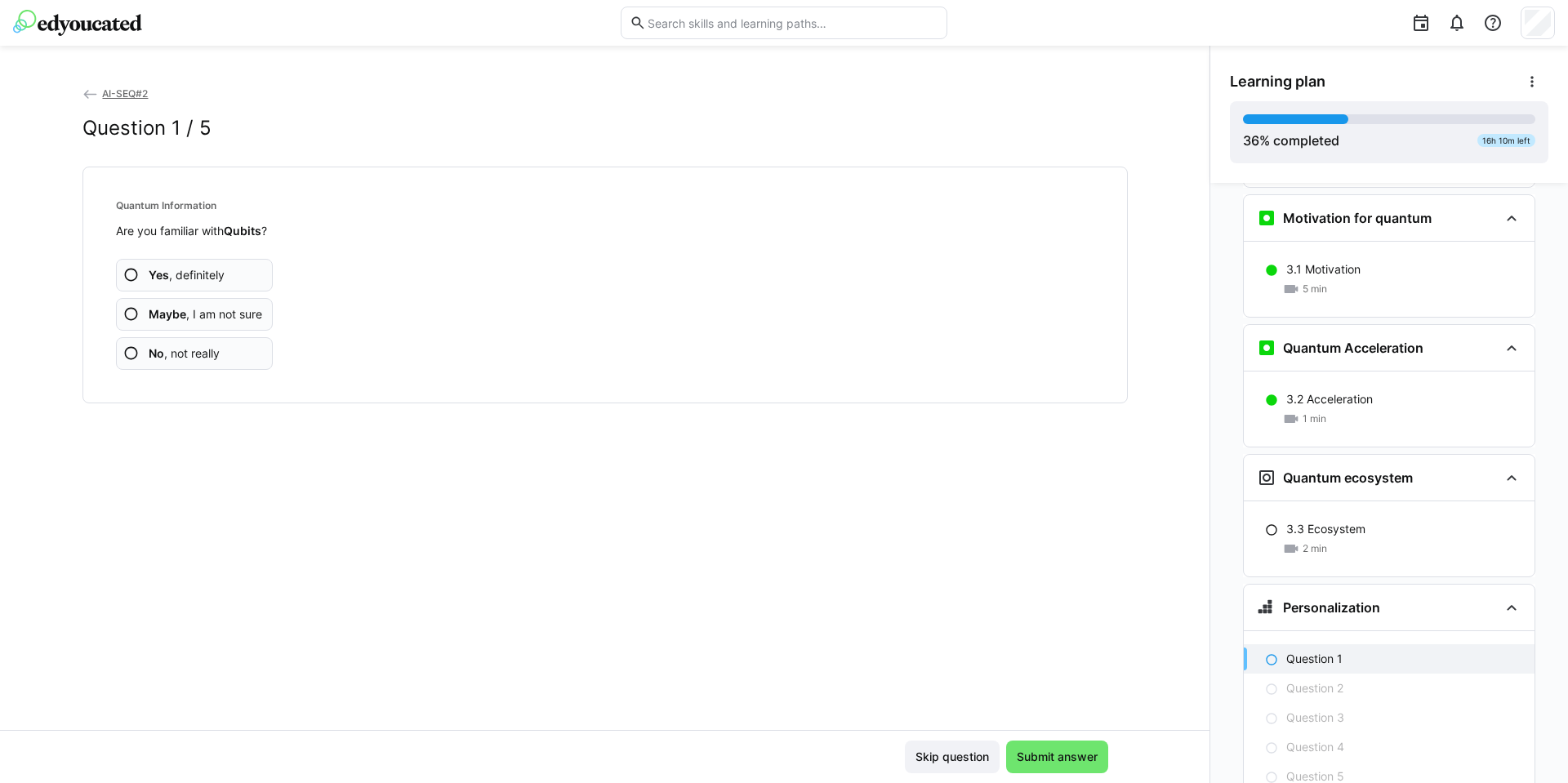
scroll to position [2141, 0]
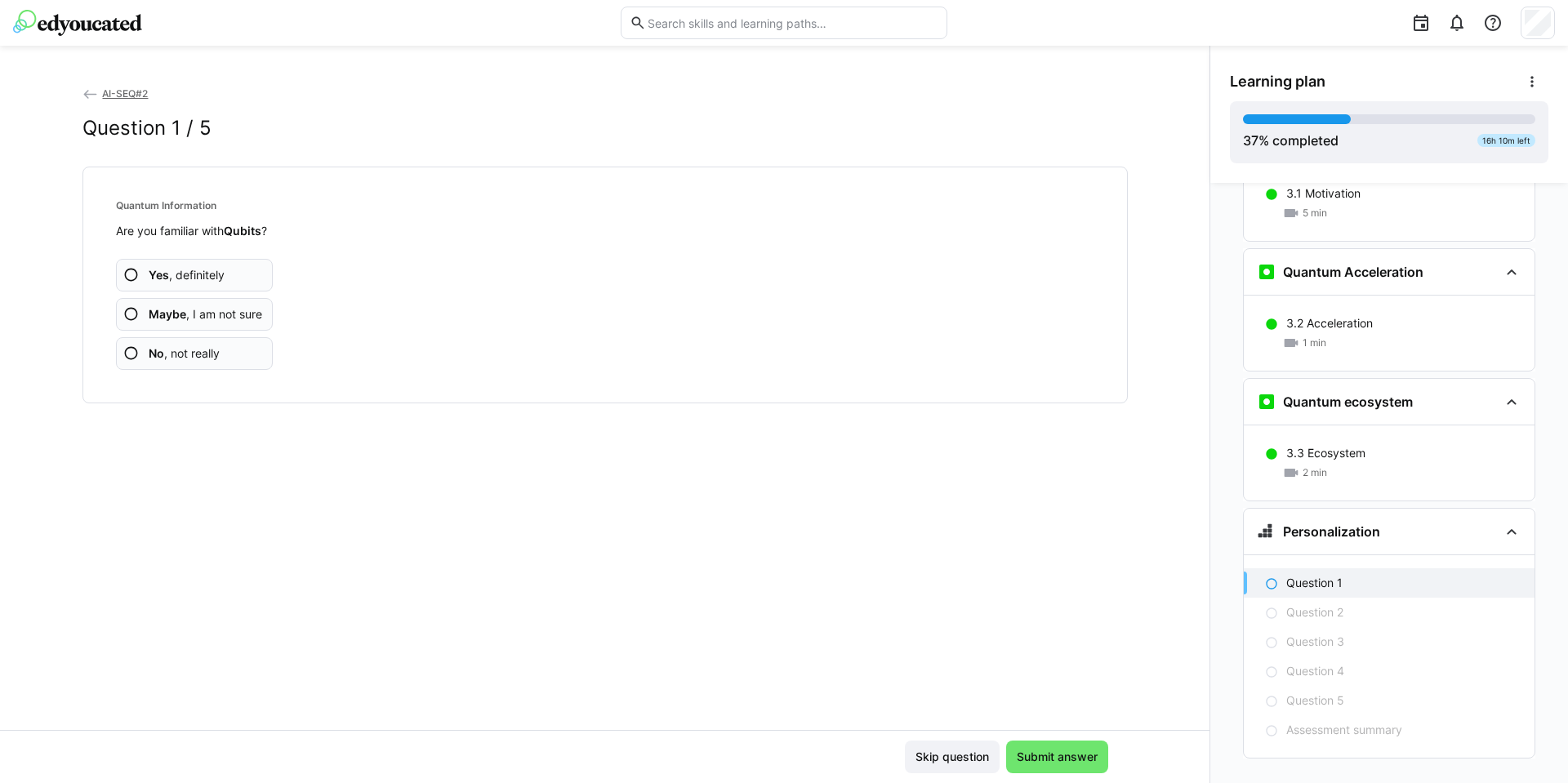
click at [219, 275] on span "Yes , definitely" at bounding box center [186, 274] width 76 height 16
click at [247, 269] on app-assessment-question-radio "Yes , definitely" at bounding box center [195, 275] width 158 height 33
click at [251, 317] on span "Maybe , I am not sure" at bounding box center [205, 314] width 113 height 16
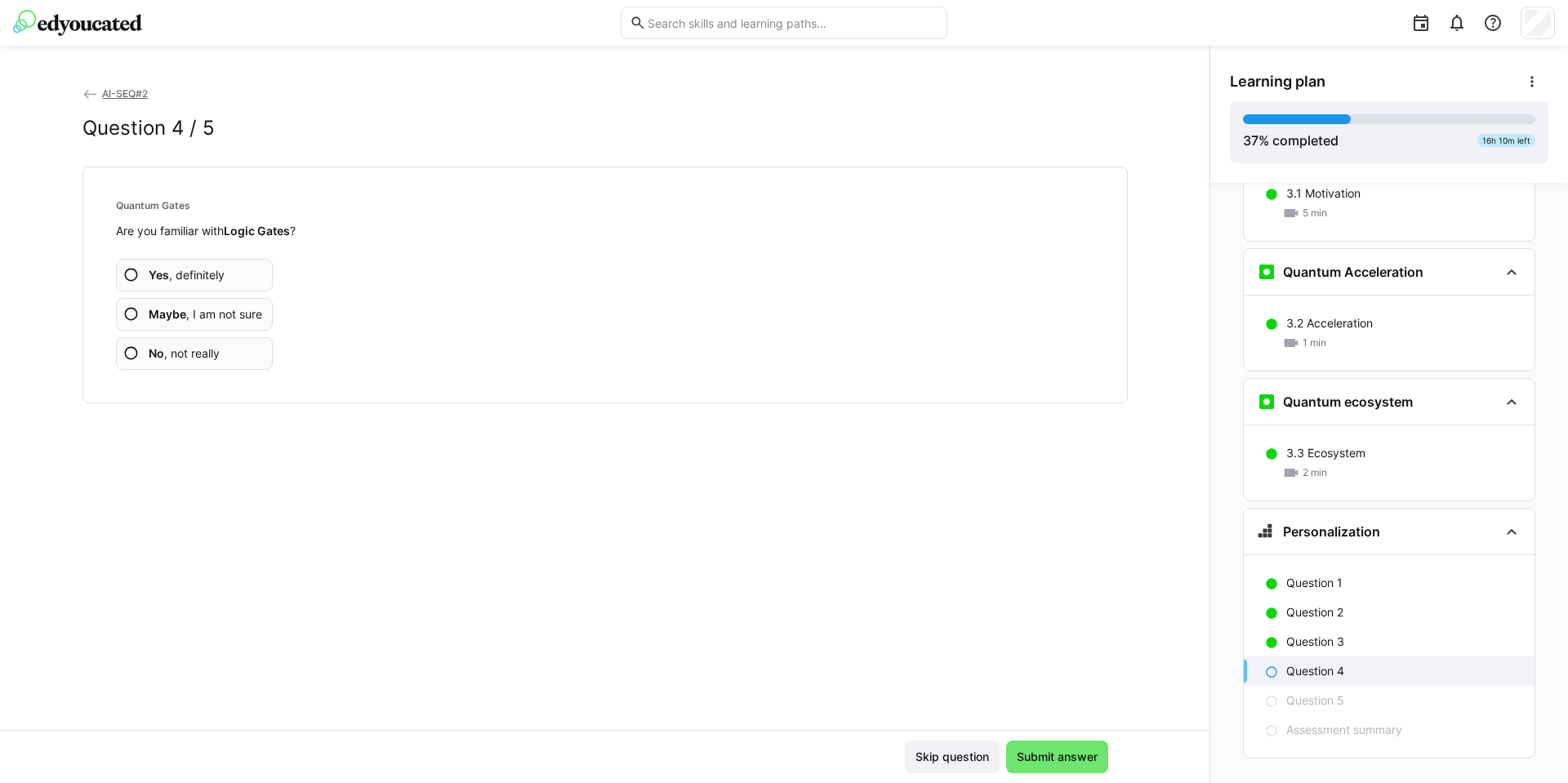
click at [238, 280] on app-assessment-question-radio "Yes , definitely" at bounding box center [195, 275] width 158 height 33
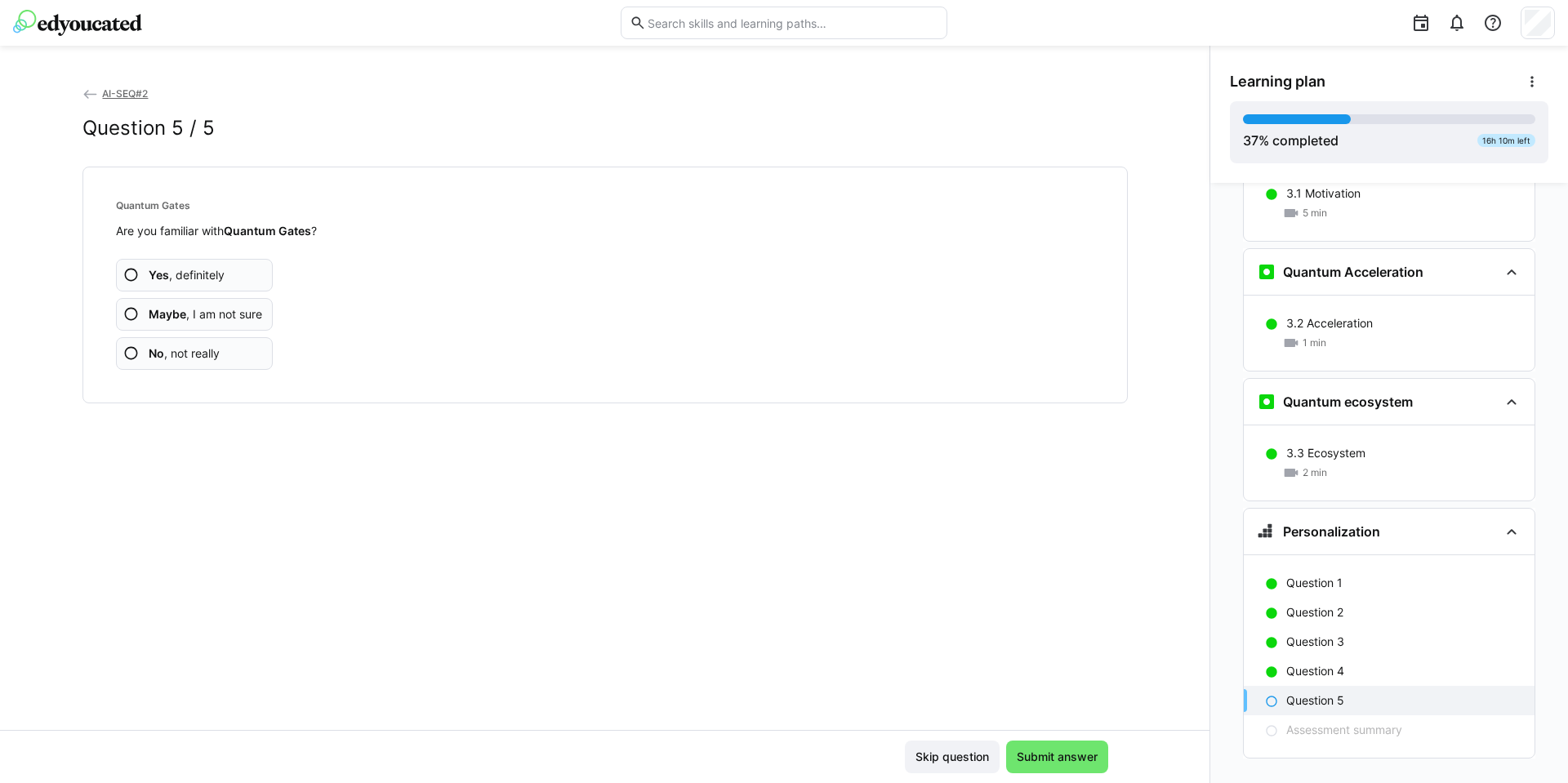
click at [238, 280] on app-assessment-question-radio "Yes , definitely" at bounding box center [195, 275] width 158 height 33
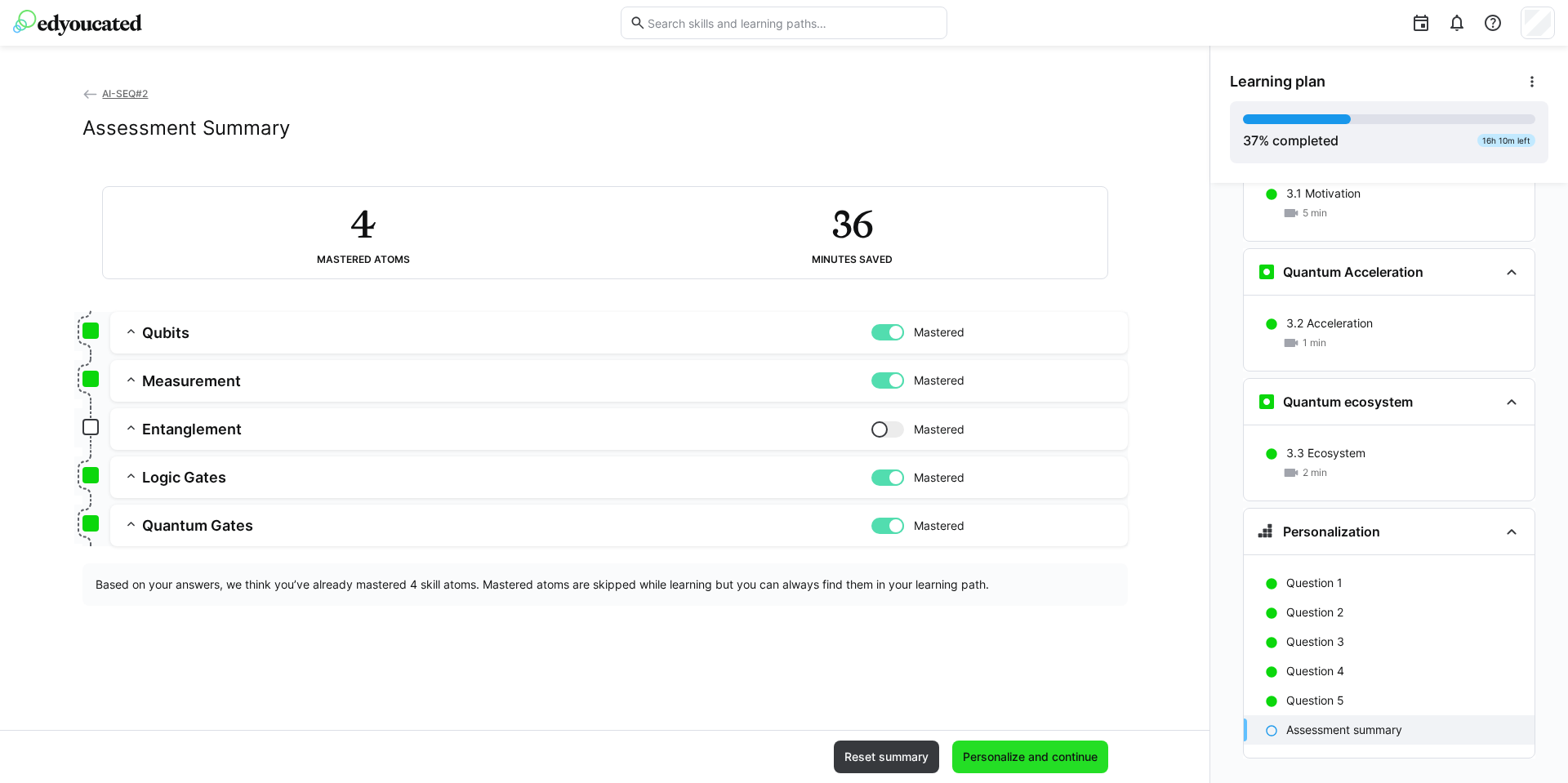
click at [974, 747] on span "Personalize and continue" at bounding box center [1030, 757] width 156 height 33
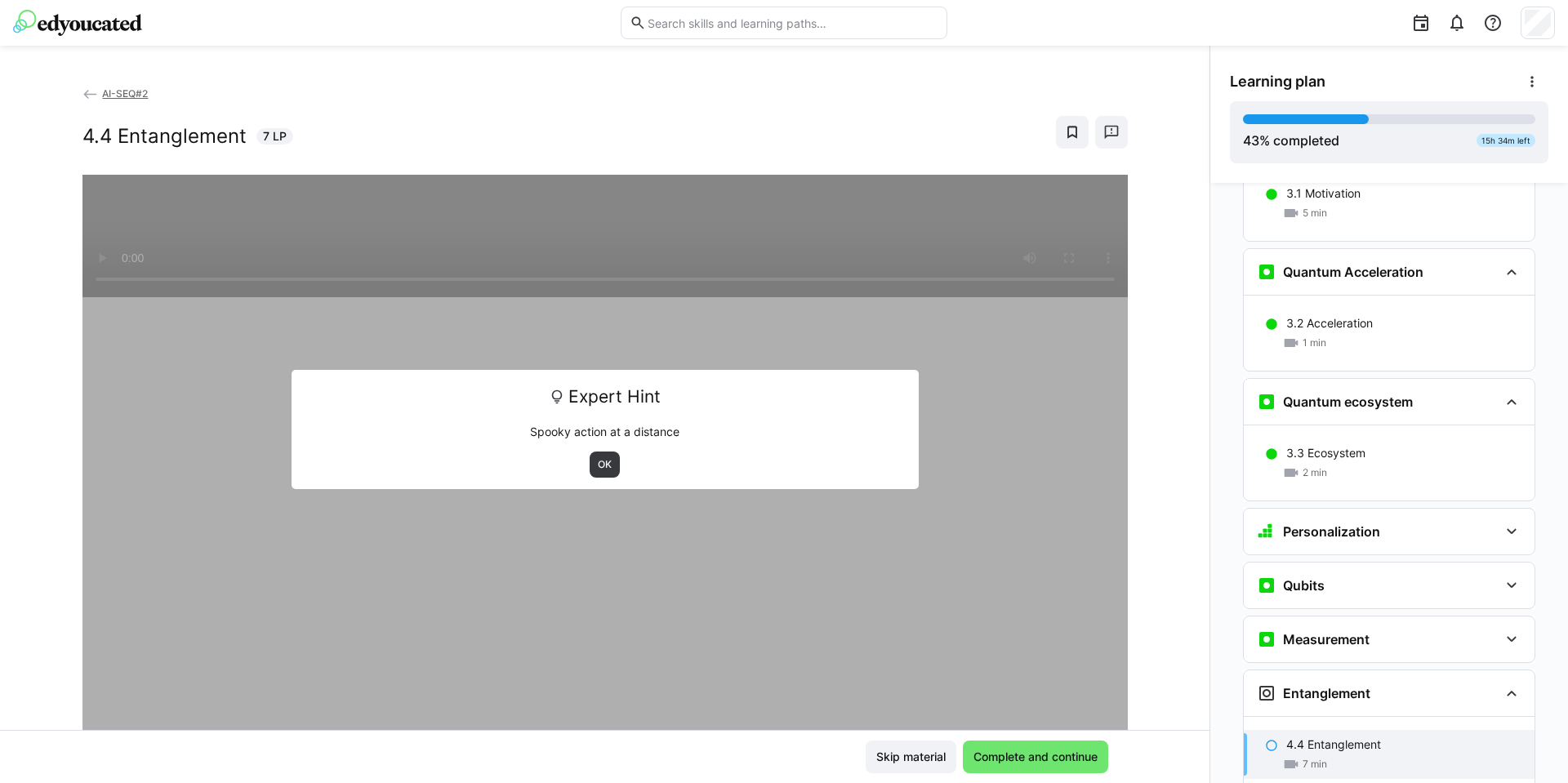
scroll to position [2468, 0]
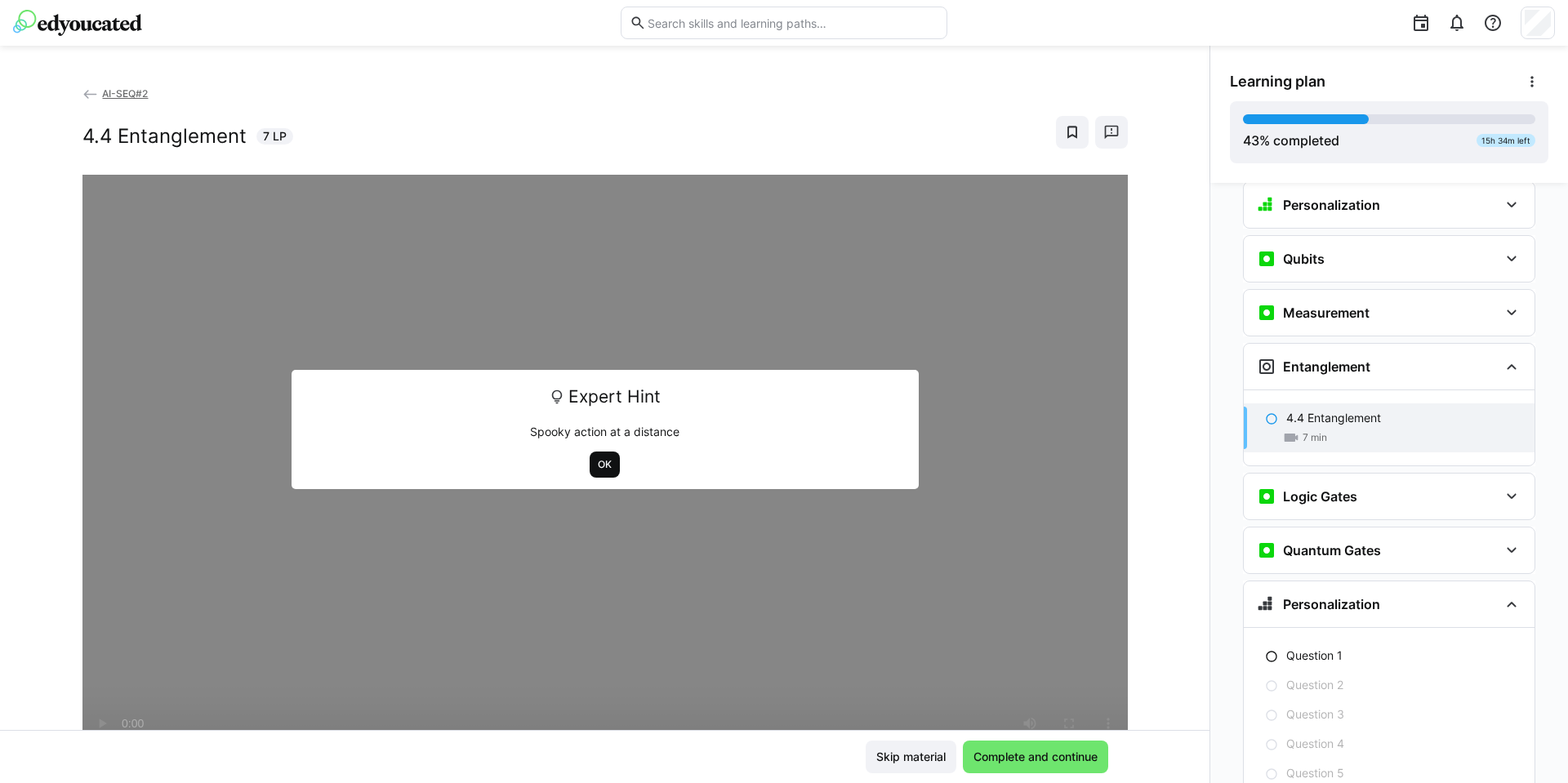
click at [596, 464] on span "OK" at bounding box center [605, 464] width 17 height 13
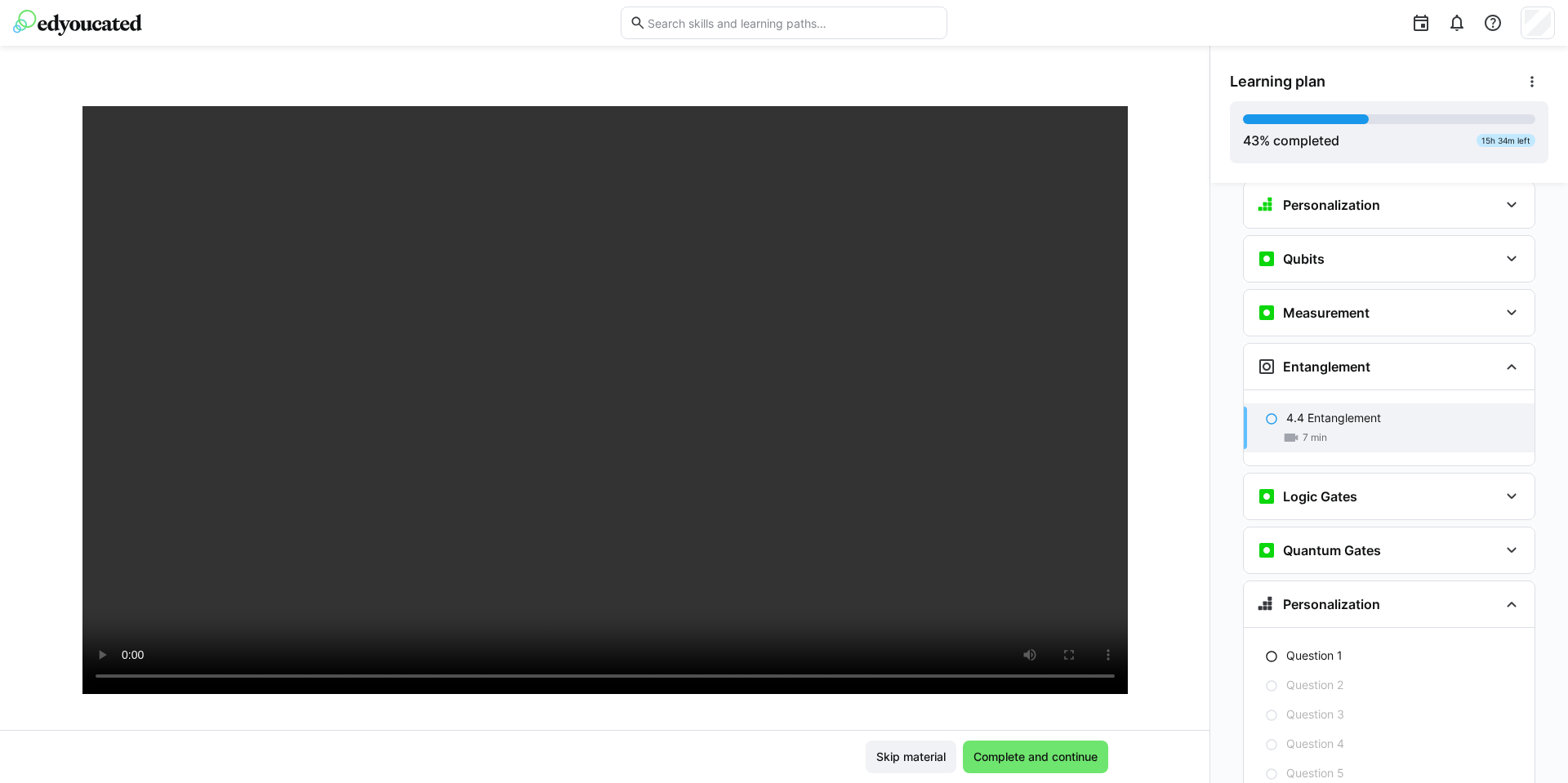
scroll to position [65, 0]
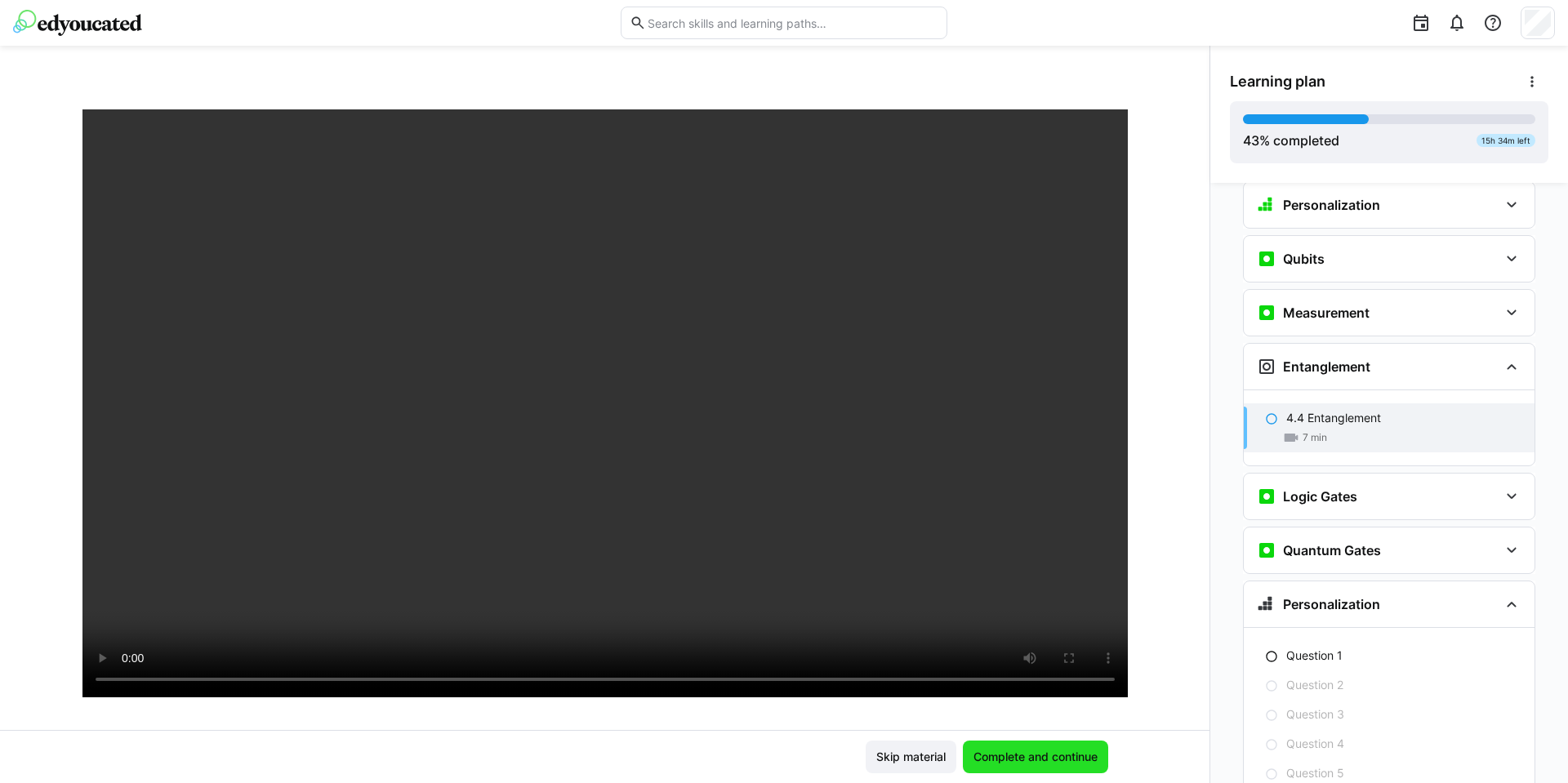
click at [986, 757] on span "Complete and continue" at bounding box center [1035, 756] width 129 height 16
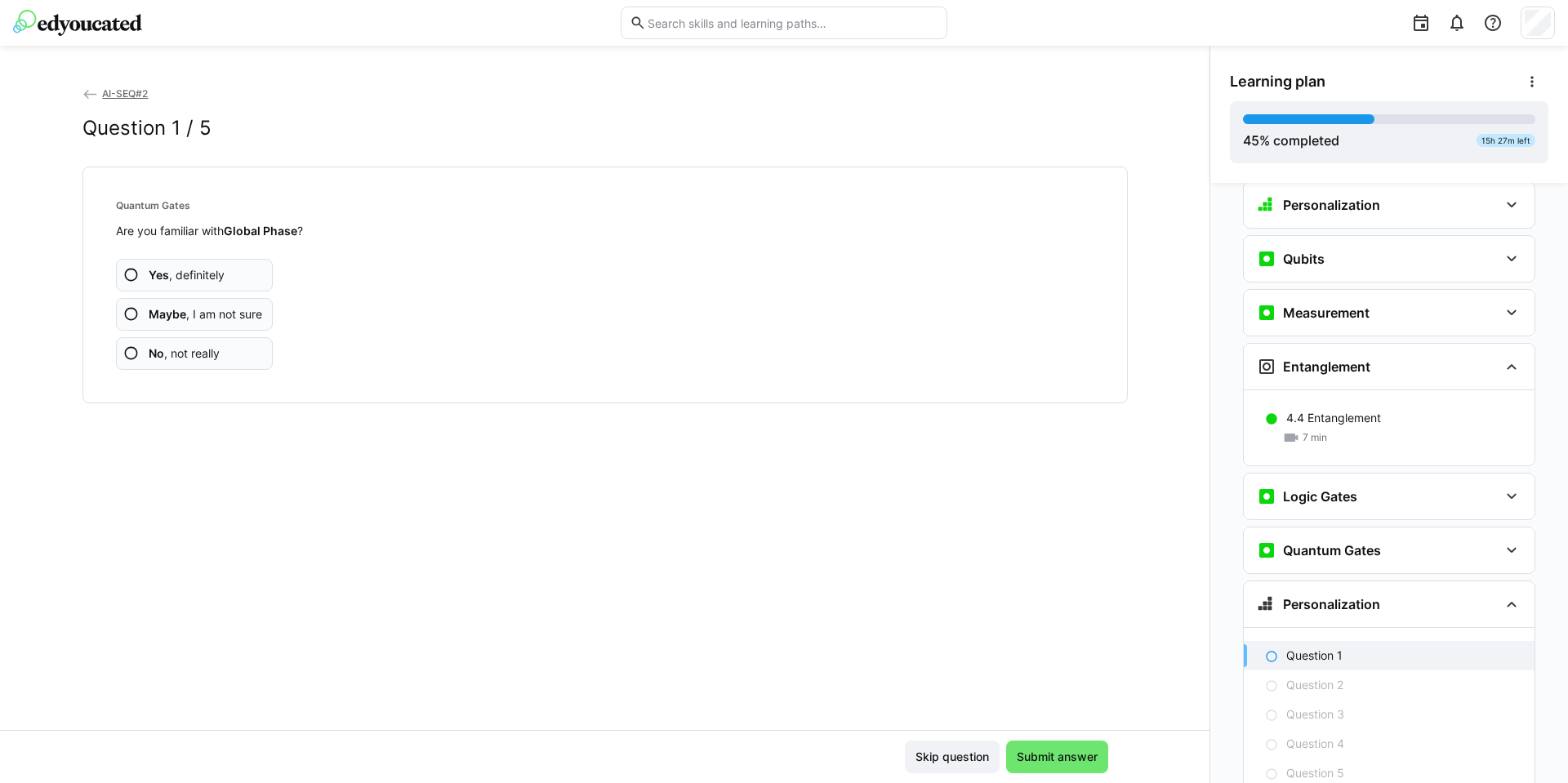
scroll to position [2541, 0]
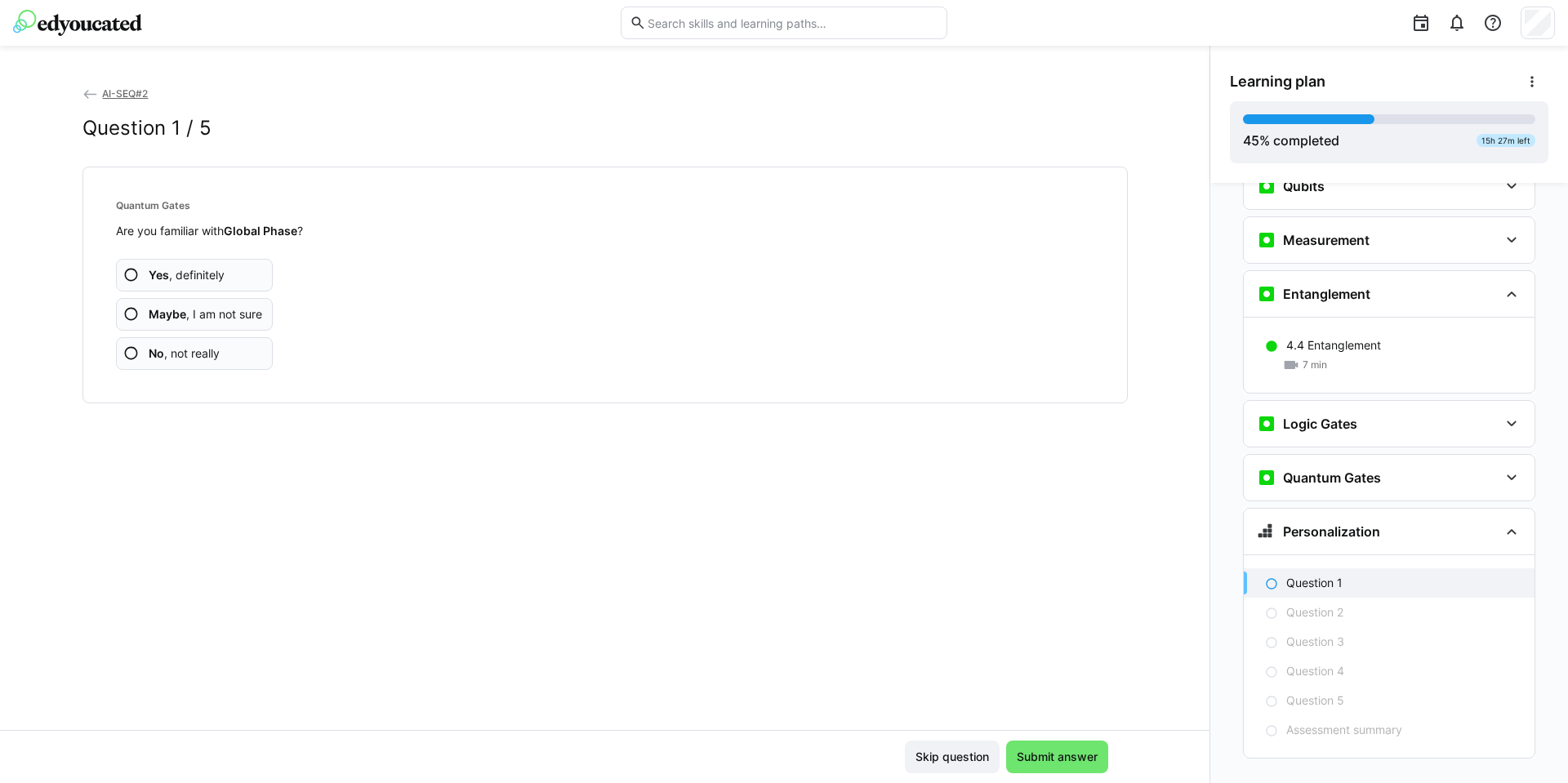
click at [208, 315] on span "Maybe , I am not sure" at bounding box center [205, 314] width 113 height 16
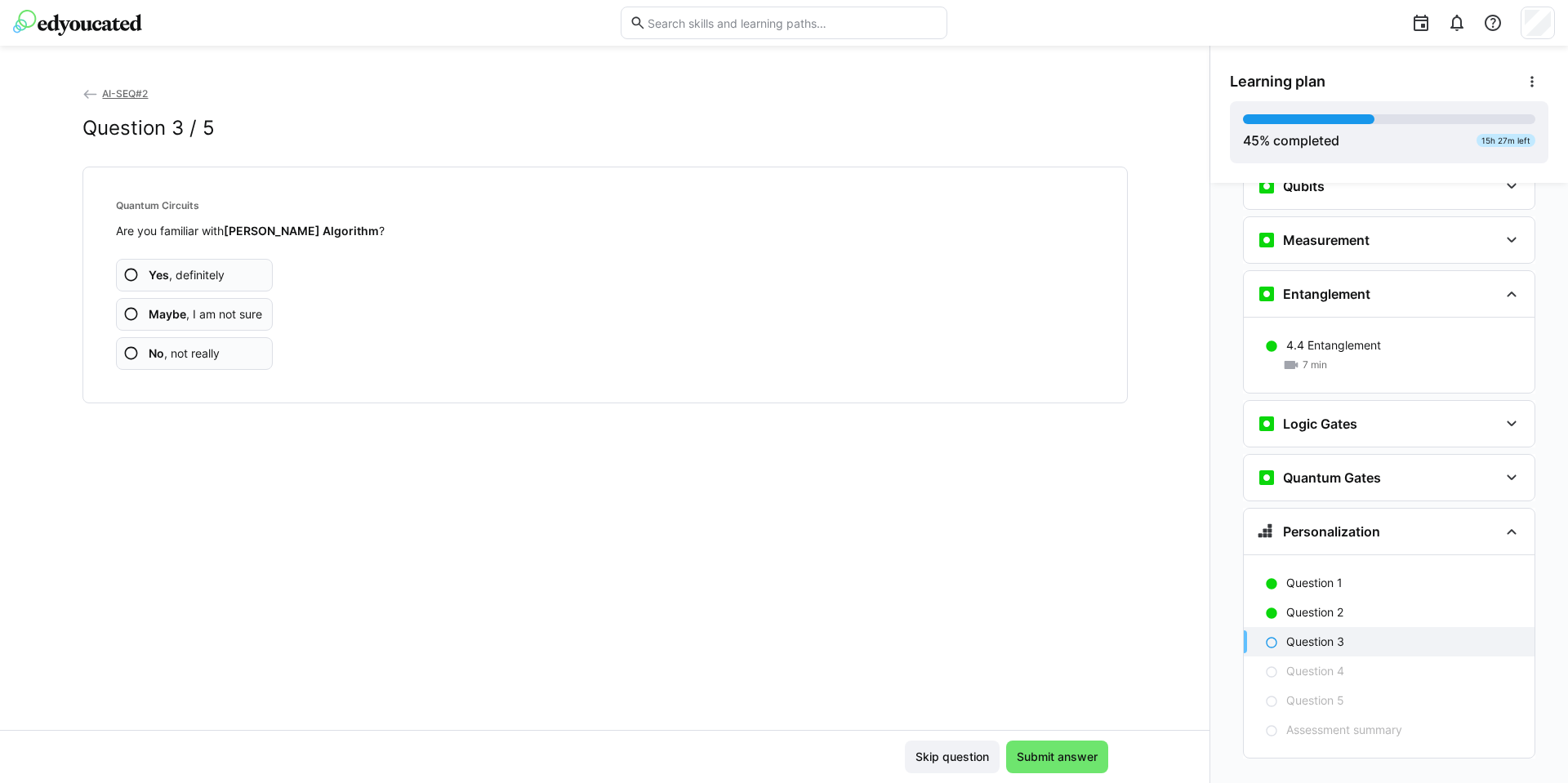
click at [196, 312] on span "Maybe , I am not sure" at bounding box center [205, 314] width 113 height 16
click at [196, 313] on span "Maybe , I am not sure" at bounding box center [205, 314] width 113 height 16
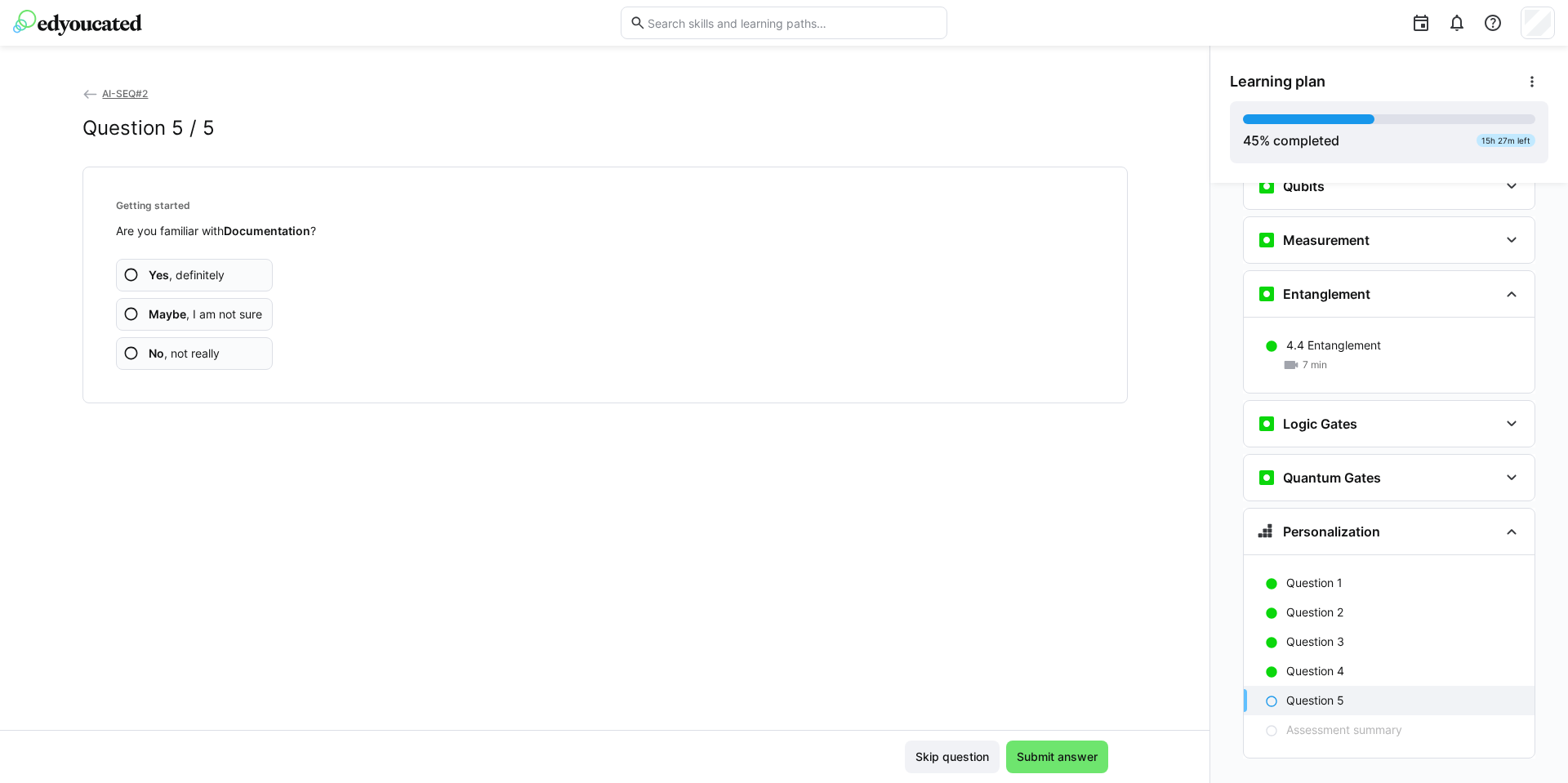
click at [196, 313] on span "Maybe , I am not sure" at bounding box center [205, 314] width 113 height 16
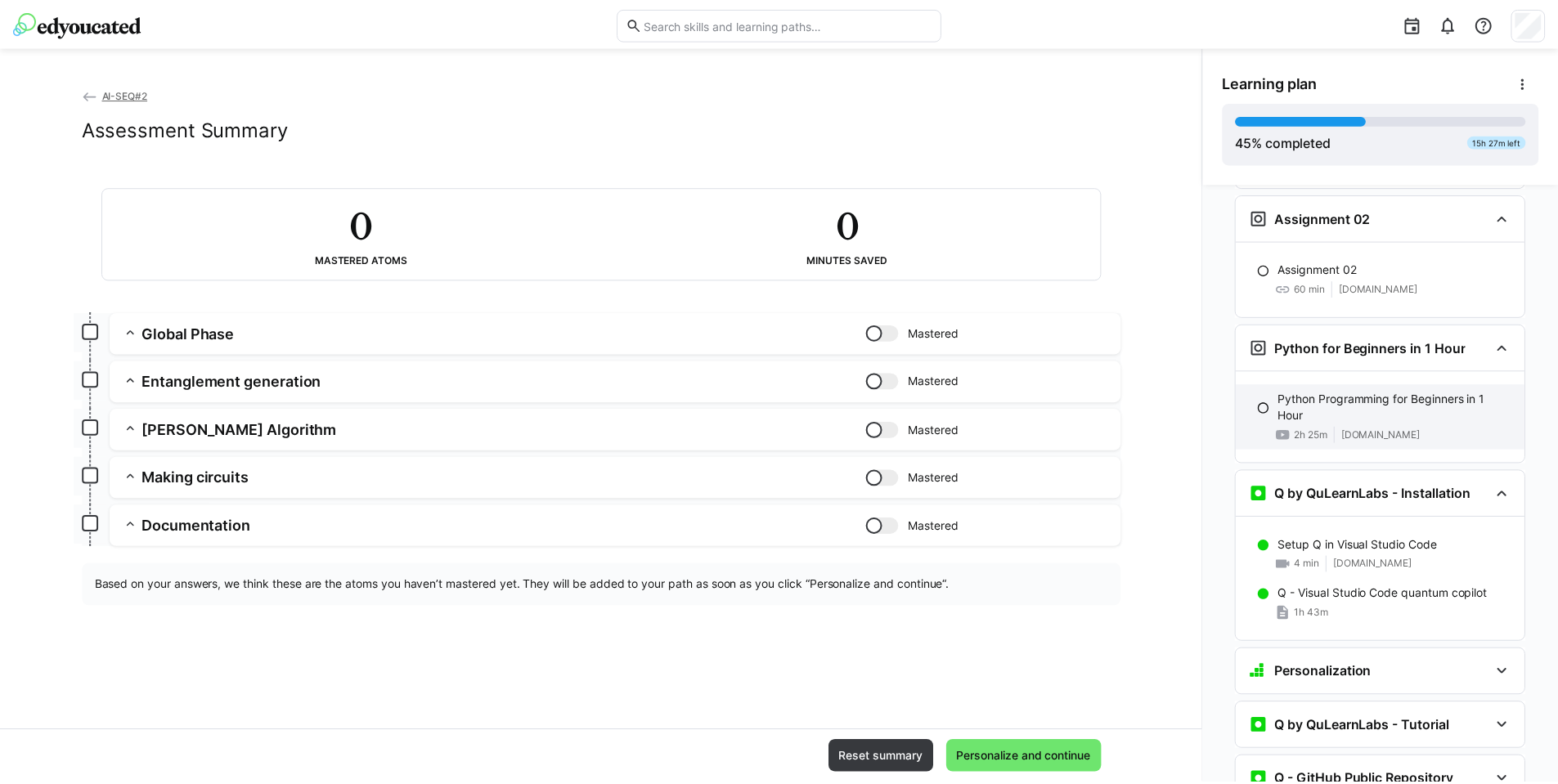
scroll to position [0, 0]
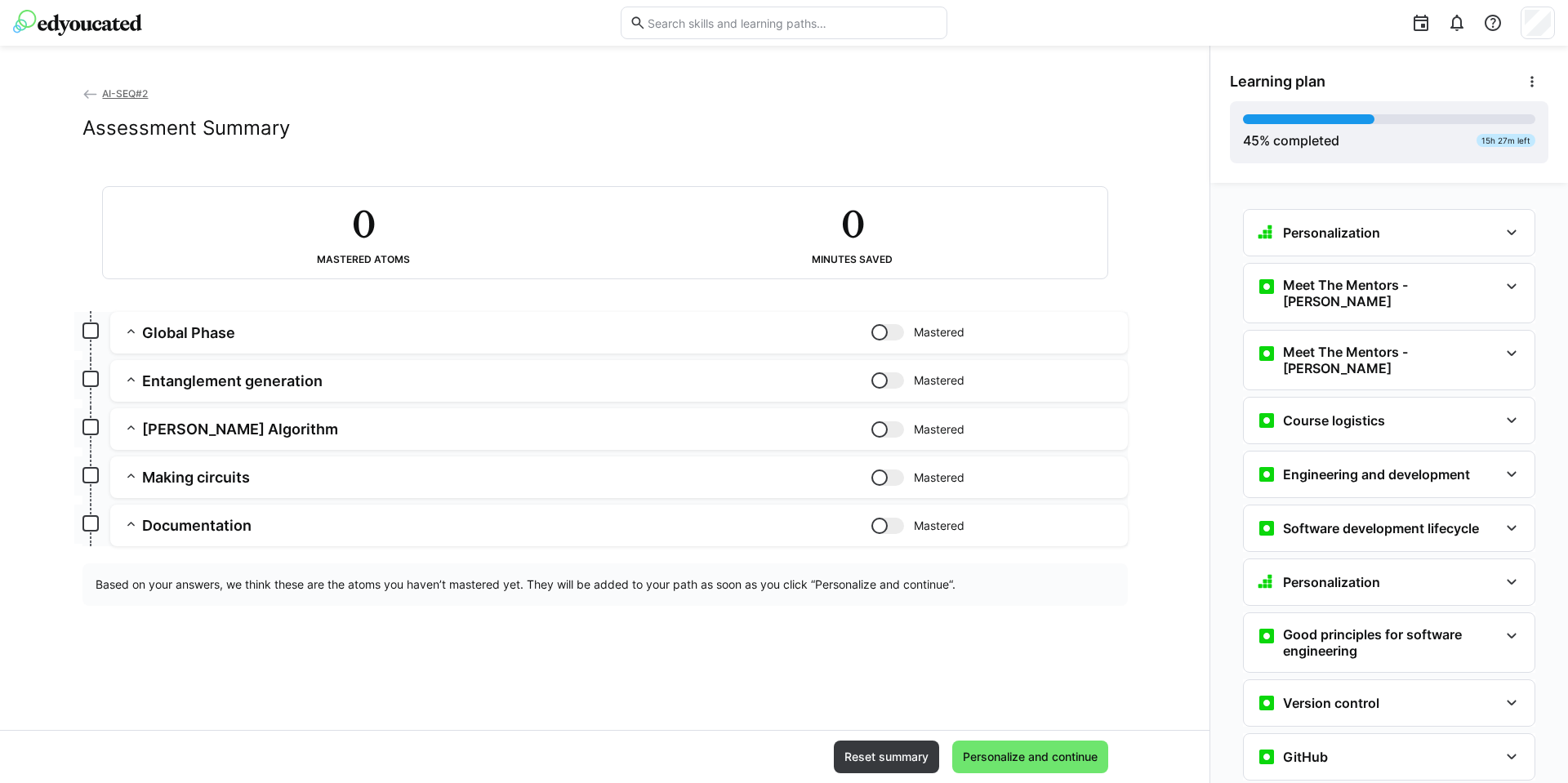
click at [122, 93] on span "AI-SEQ#2" at bounding box center [124, 93] width 45 height 12
